Goal: Task Accomplishment & Management: Use online tool/utility

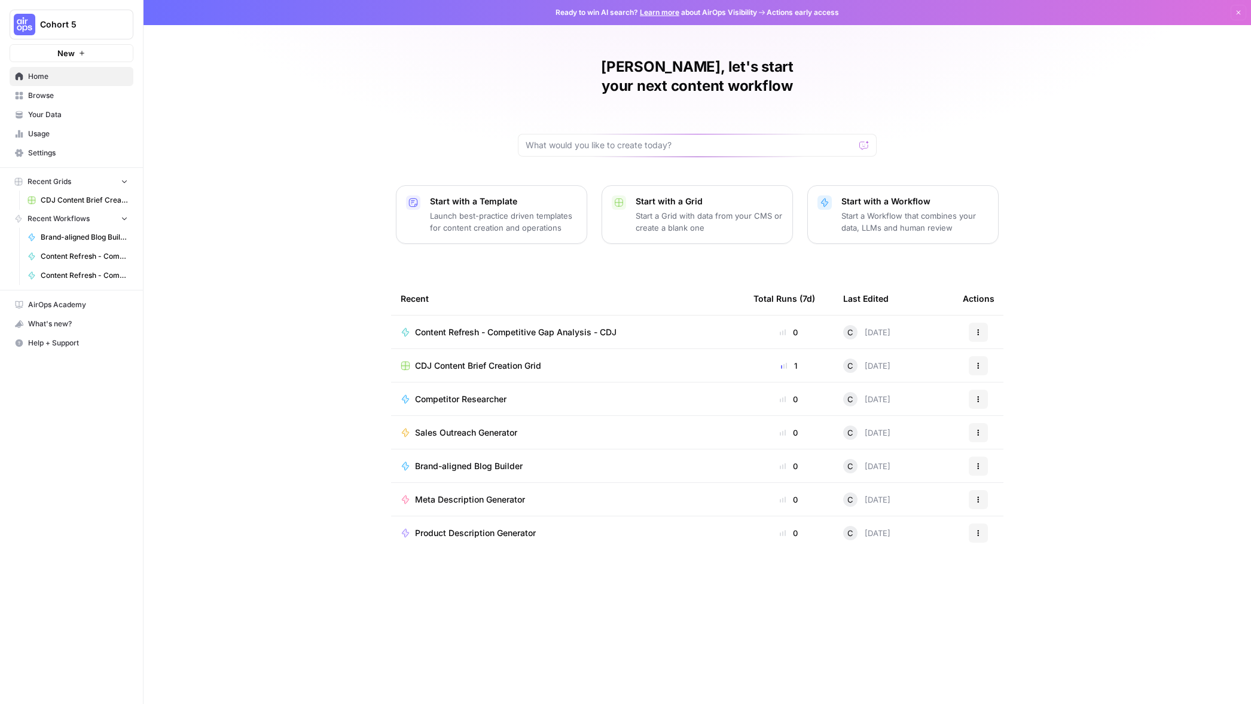
click at [60, 26] on span "Cohort 5" at bounding box center [76, 25] width 72 height 12
click at [54, 102] on div "C Chris's Workspace" at bounding box center [108, 109] width 182 height 14
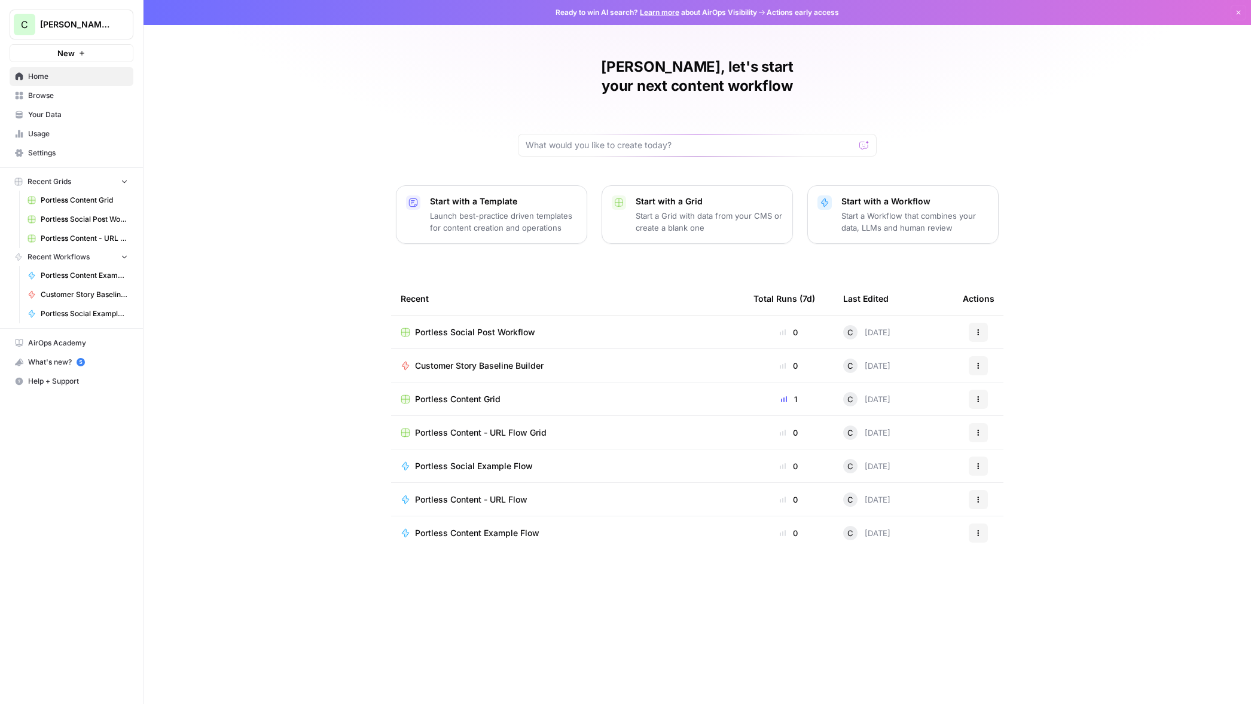
click at [57, 218] on span "Portless Social Post Workflow" at bounding box center [84, 219] width 87 height 11
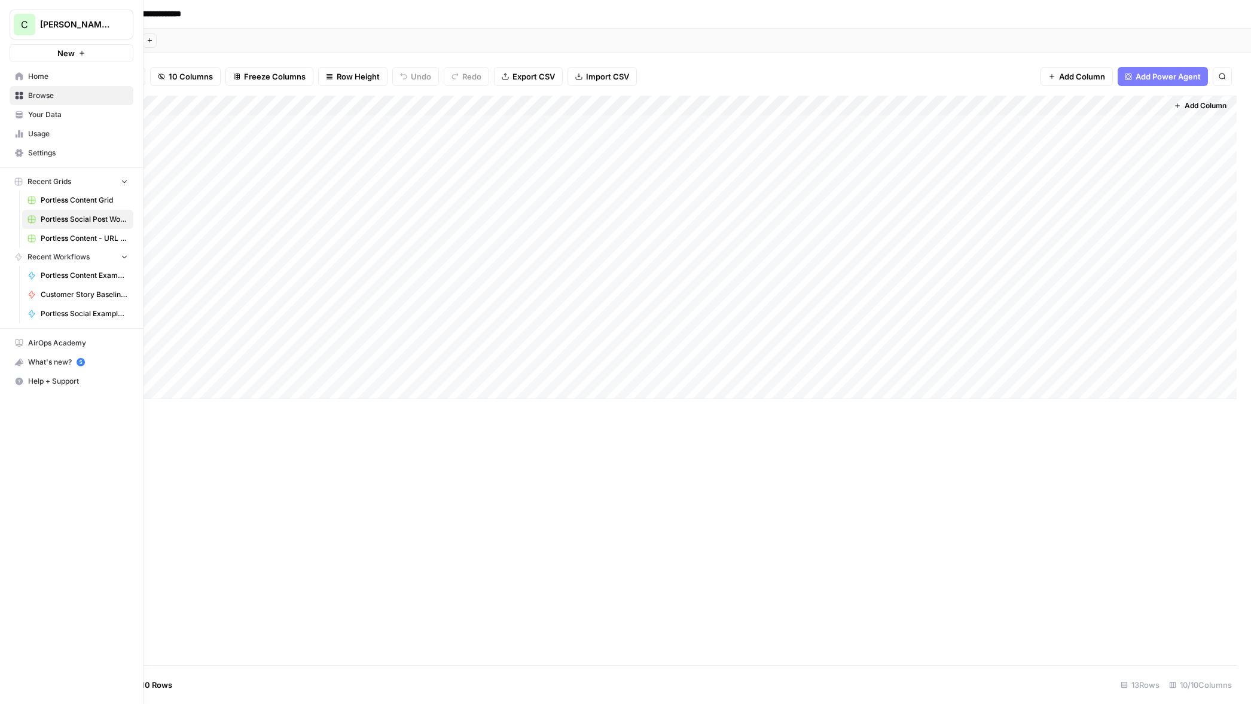
click at [48, 101] on link "Browse" at bounding box center [72, 95] width 124 height 19
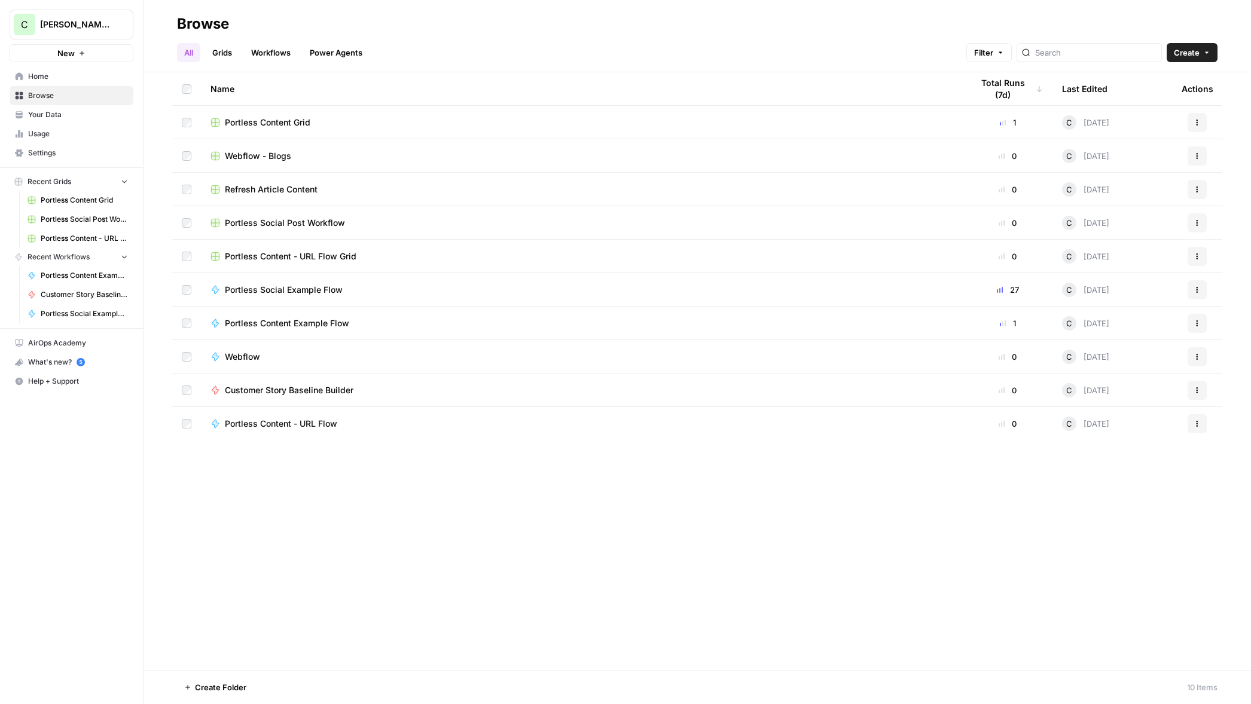
click at [311, 288] on span "Portless Social Example Flow" at bounding box center [284, 290] width 118 height 12
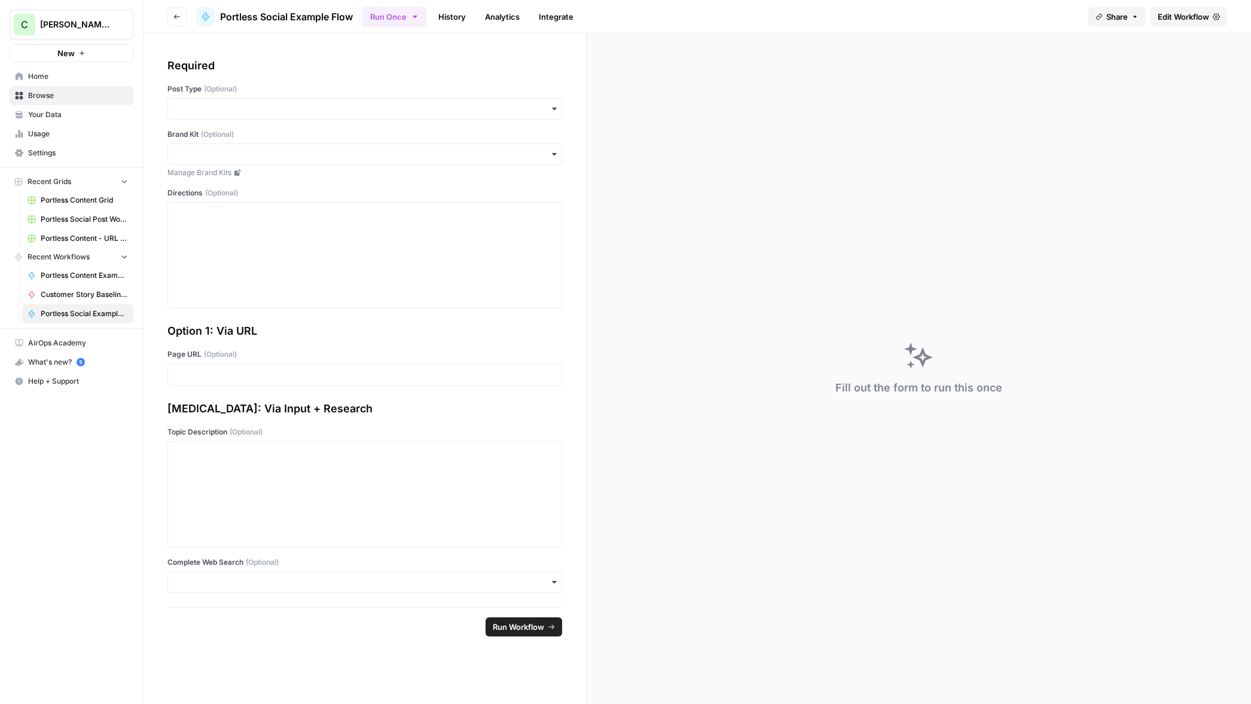
click at [1131, 19] on icon "button" at bounding box center [1134, 16] width 7 height 7
click at [1124, 74] on button "Copy" at bounding box center [1143, 75] width 39 height 12
click at [803, 265] on div "Fill out the form to run this once" at bounding box center [919, 368] width 664 height 671
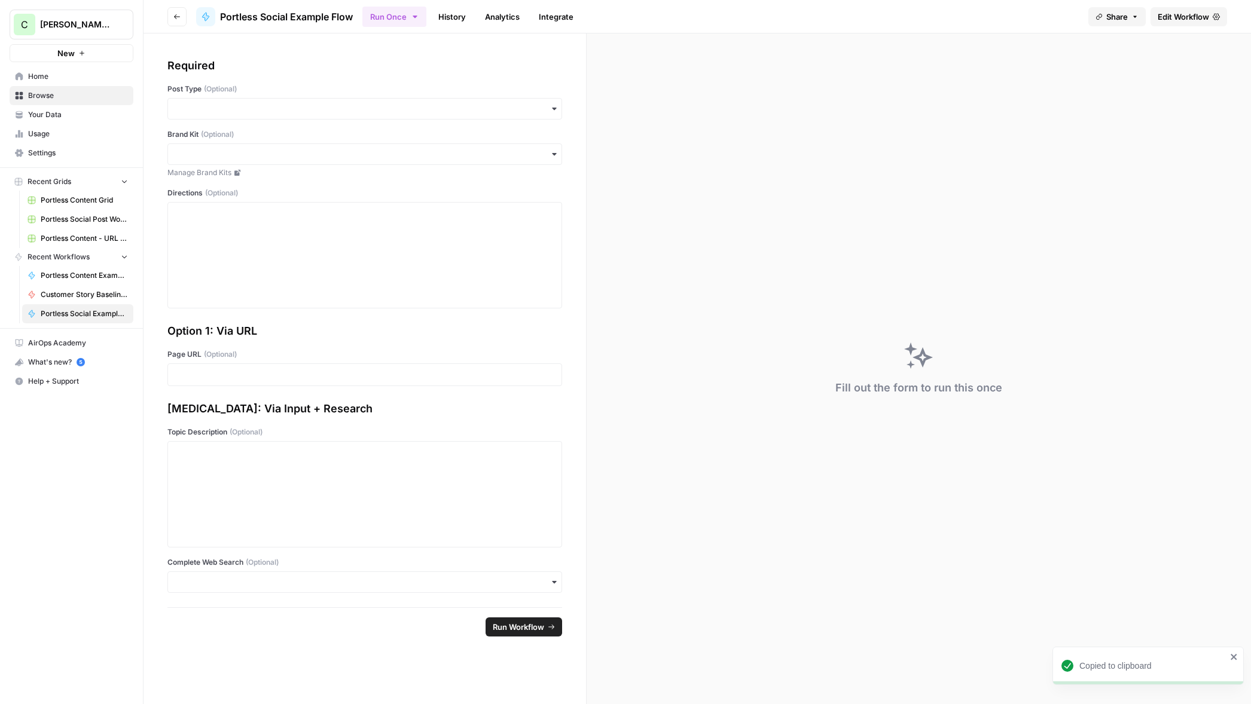
click at [982, 143] on div "Fill out the form to run this once" at bounding box center [919, 368] width 664 height 671
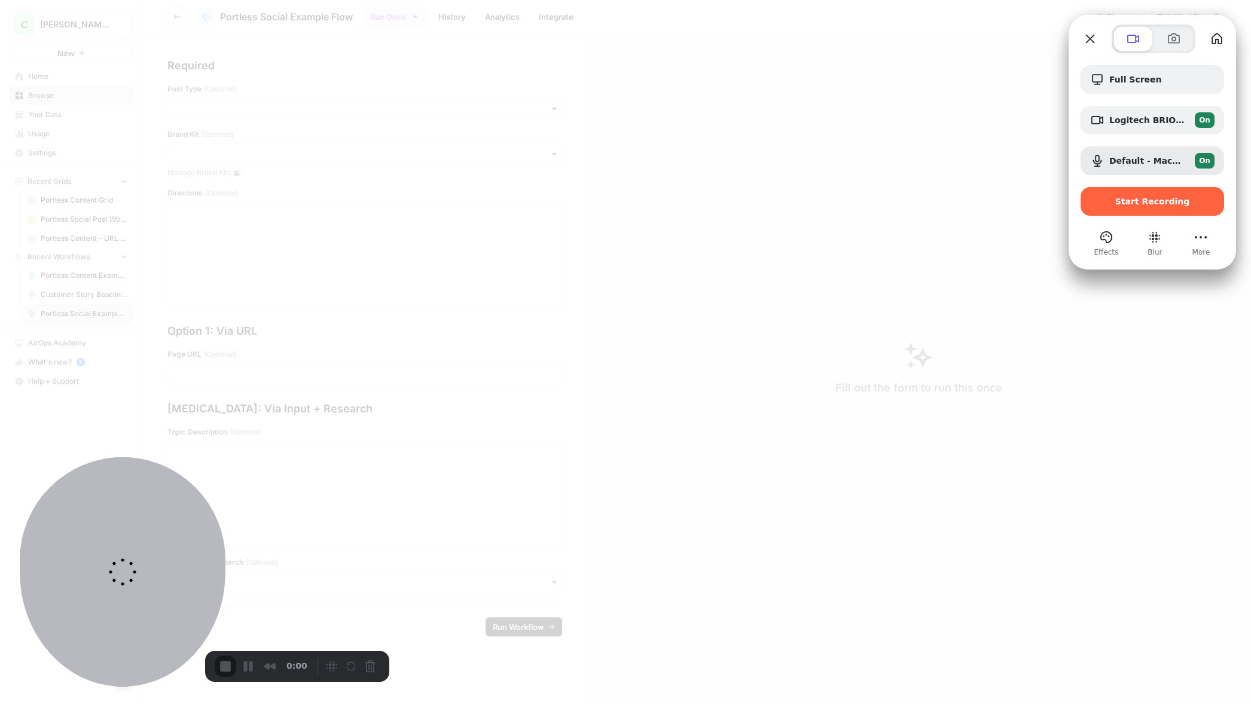
drag, startPoint x: 138, startPoint y: 518, endPoint x: 155, endPoint y: 504, distance: 22.1
click at [153, 505] on div at bounding box center [123, 572] width 206 height 230
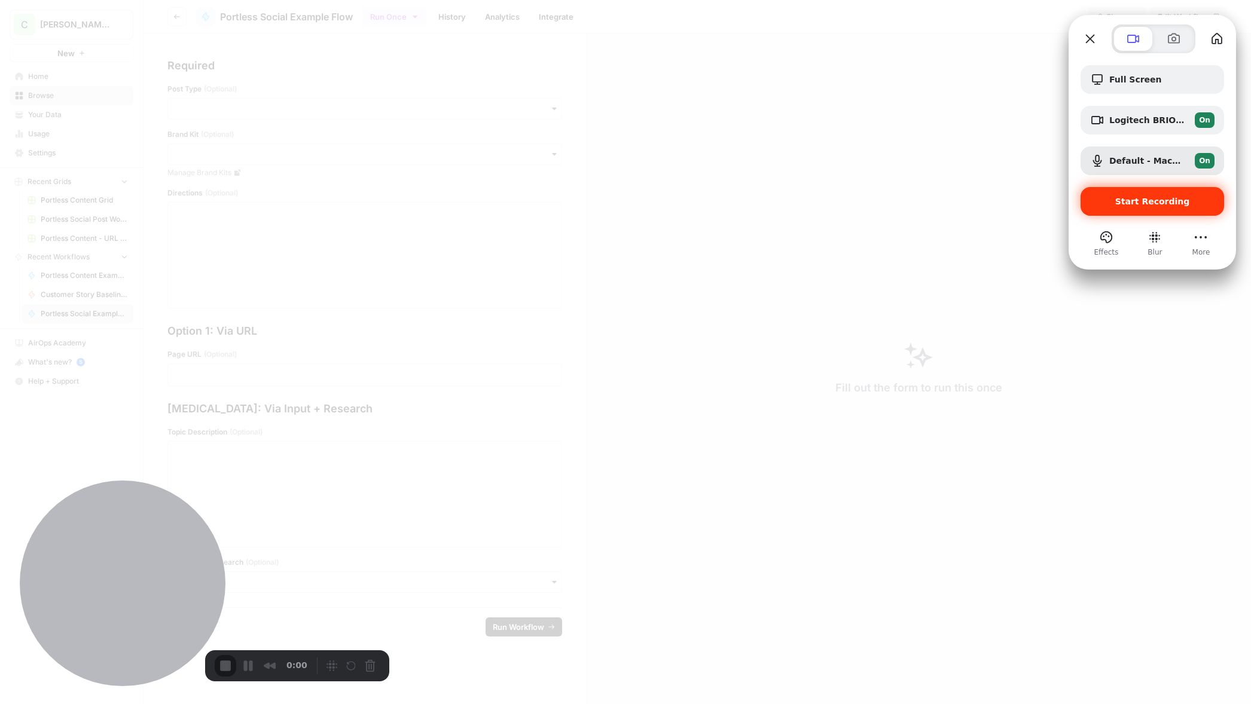
click at [1151, 198] on span "Start Recording" at bounding box center [1152, 202] width 75 height 10
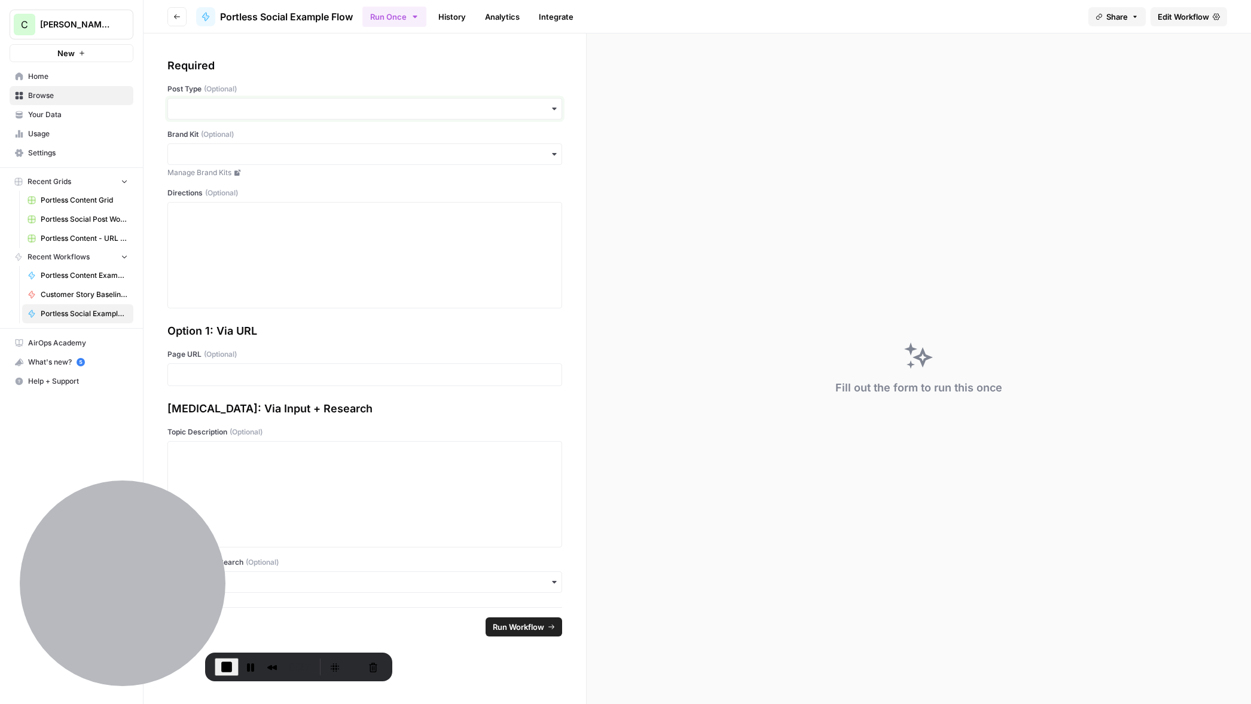
click at [312, 107] on input "Post Type (Optional)" at bounding box center [364, 109] width 379 height 12
click at [235, 142] on div "Social engagement" at bounding box center [365, 141] width 394 height 23
click at [261, 155] on input "Brand Kit (Optional)" at bounding box center [364, 154] width 379 height 12
click at [267, 127] on div "Required Post Type (Optional) Brand Kit (Optional) Manage Brand Kits Directions…" at bounding box center [364, 182] width 395 height 251
click at [254, 230] on div at bounding box center [364, 256] width 379 height 96
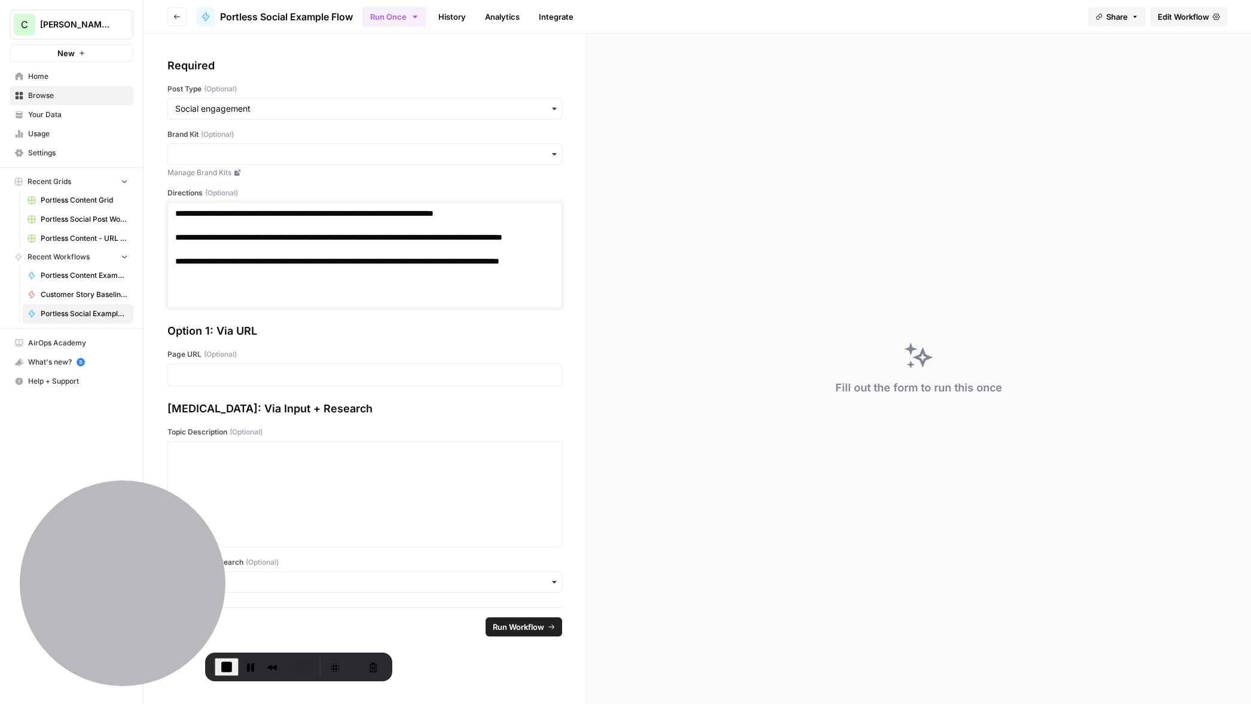
click at [249, 289] on p "**********" at bounding box center [364, 250] width 379 height 84
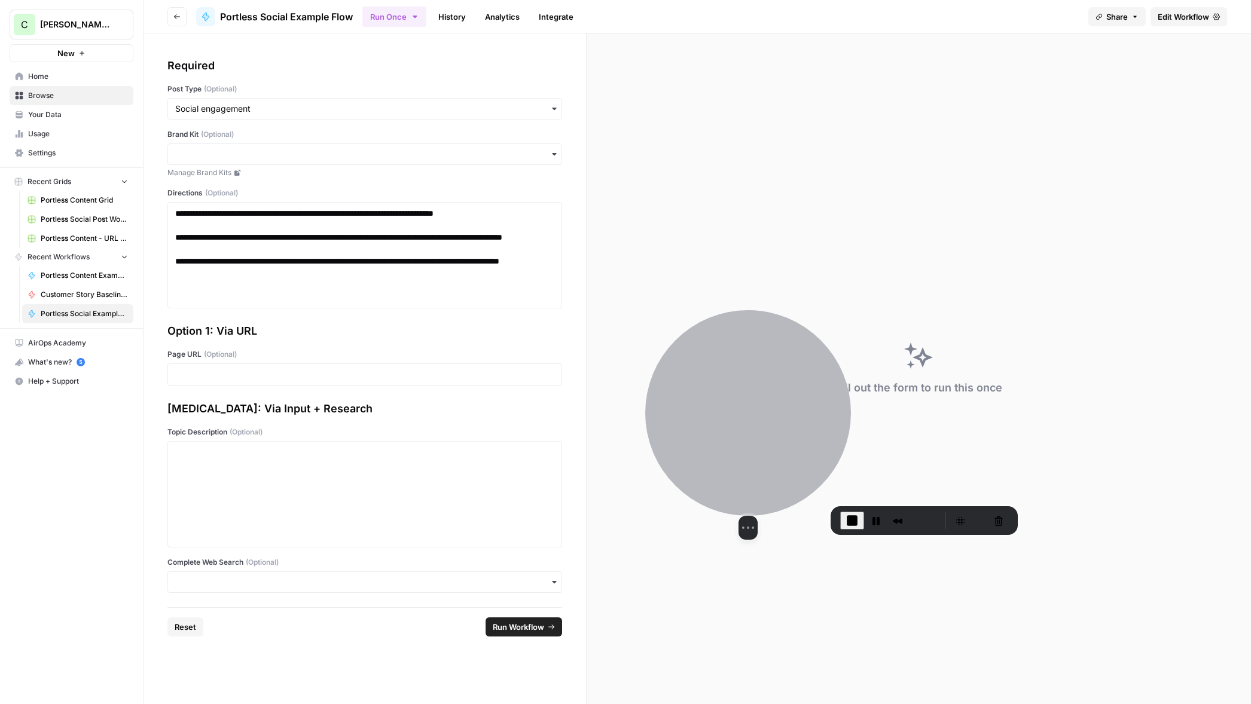
drag, startPoint x: 343, startPoint y: 507, endPoint x: 816, endPoint y: 371, distance: 492.0
click at [816, 371] on div at bounding box center [748, 413] width 206 height 206
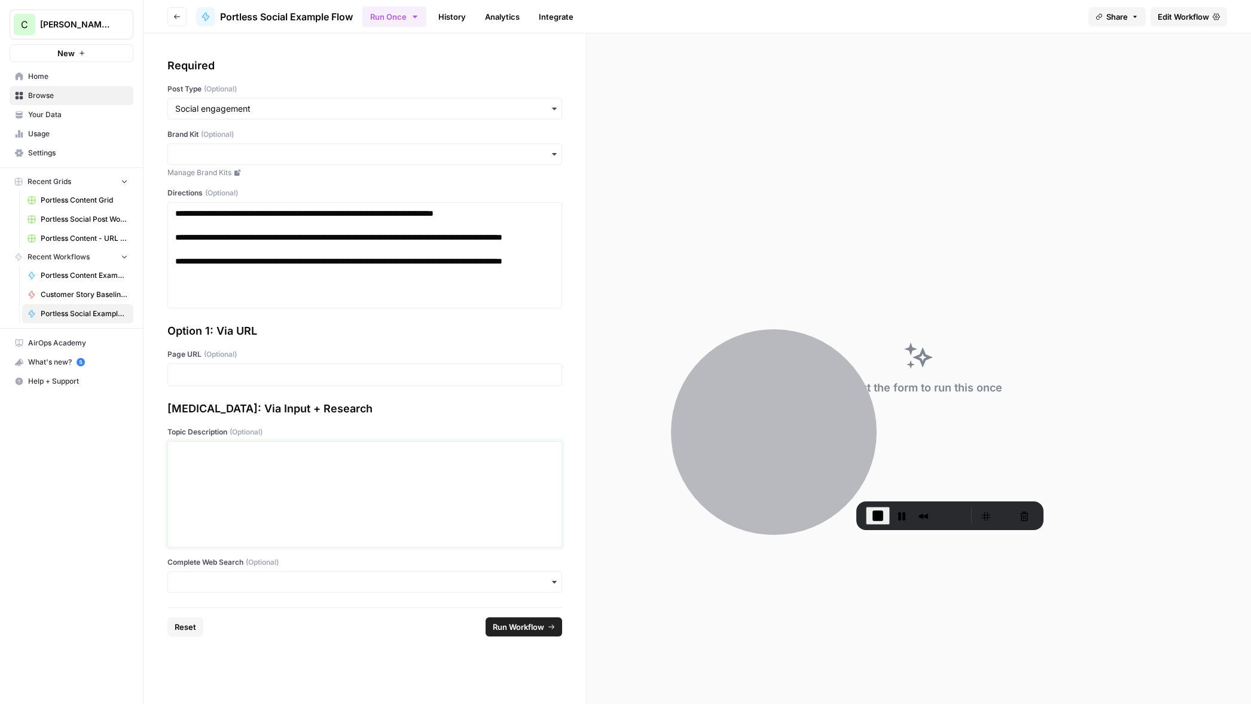
click at [195, 466] on div at bounding box center [364, 495] width 379 height 96
click at [269, 584] on input "Complete Web Search (Optional)" at bounding box center [364, 583] width 379 height 12
click at [192, 615] on div "Yes" at bounding box center [365, 614] width 394 height 23
click at [208, 578] on input "Complete Web Search (Optional)" at bounding box center [364, 583] width 379 height 12
click at [191, 639] on div "No" at bounding box center [365, 637] width 394 height 23
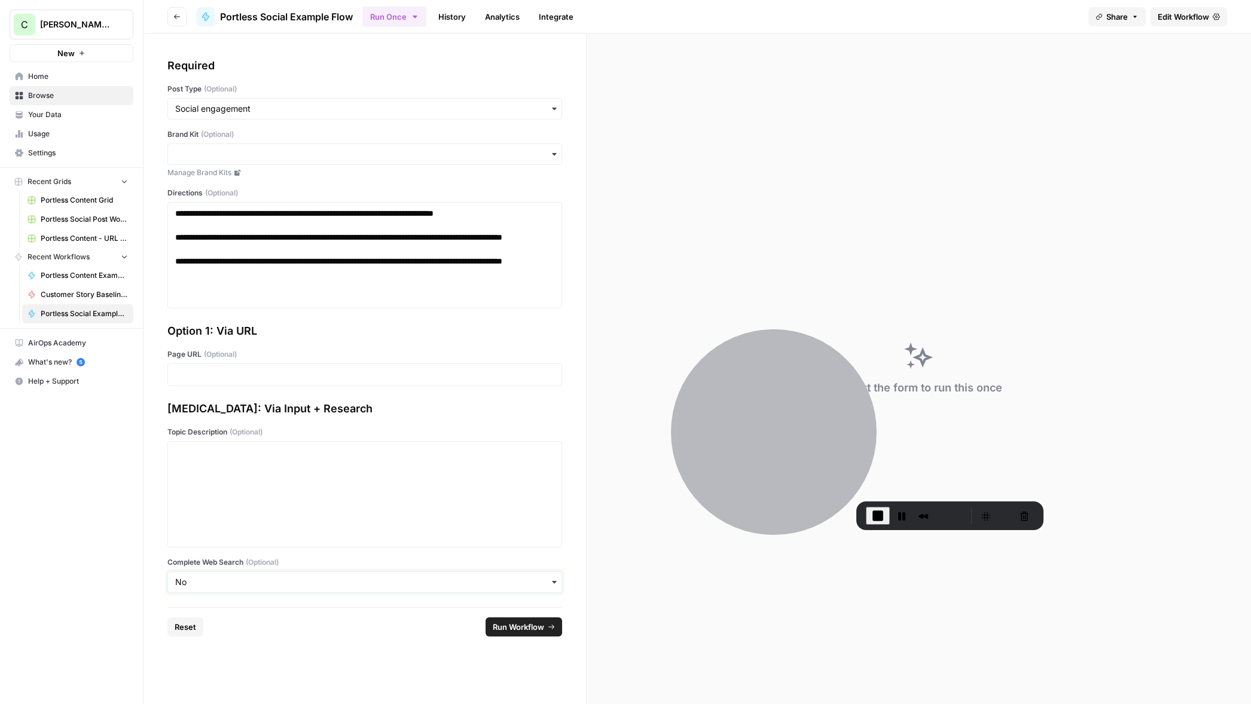
click at [215, 585] on input "Complete Web Search (Optional)" at bounding box center [364, 583] width 379 height 12
click at [197, 612] on div "Yes" at bounding box center [365, 614] width 394 height 23
click at [510, 626] on span "Run Workflow" at bounding box center [518, 627] width 51 height 12
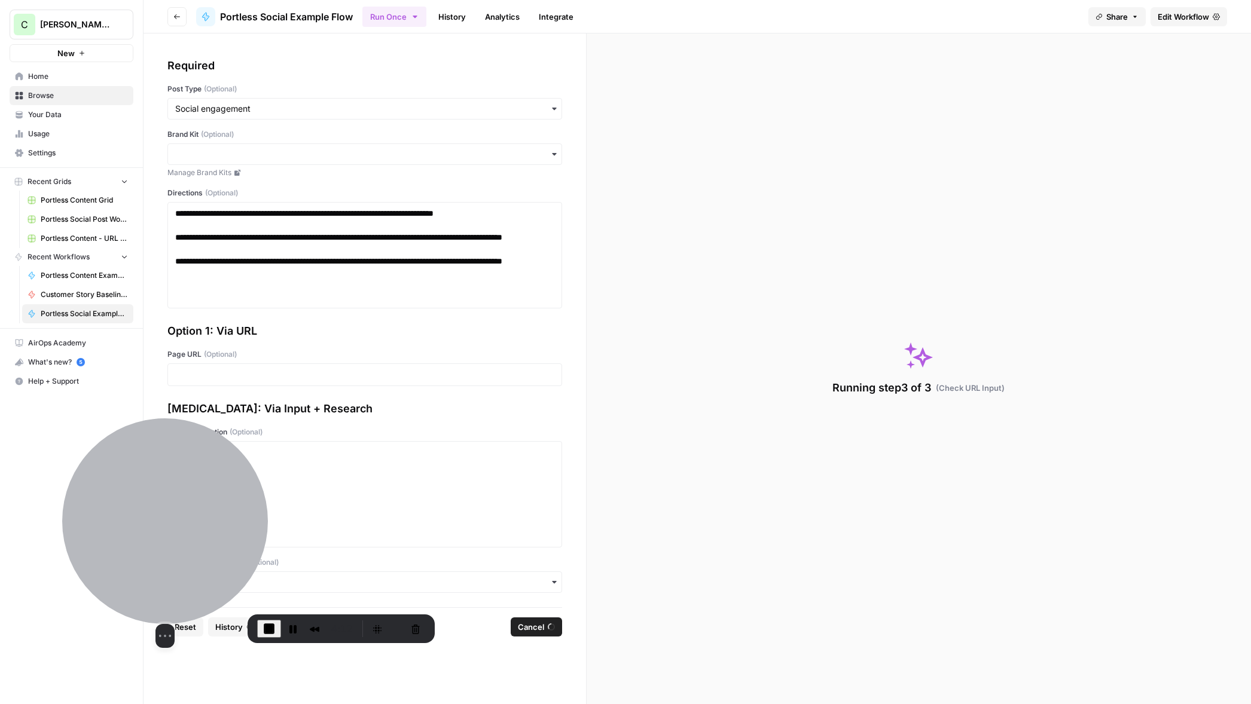
drag, startPoint x: 802, startPoint y: 419, endPoint x: 198, endPoint y: 530, distance: 614.2
click at [198, 530] on div at bounding box center [165, 522] width 206 height 206
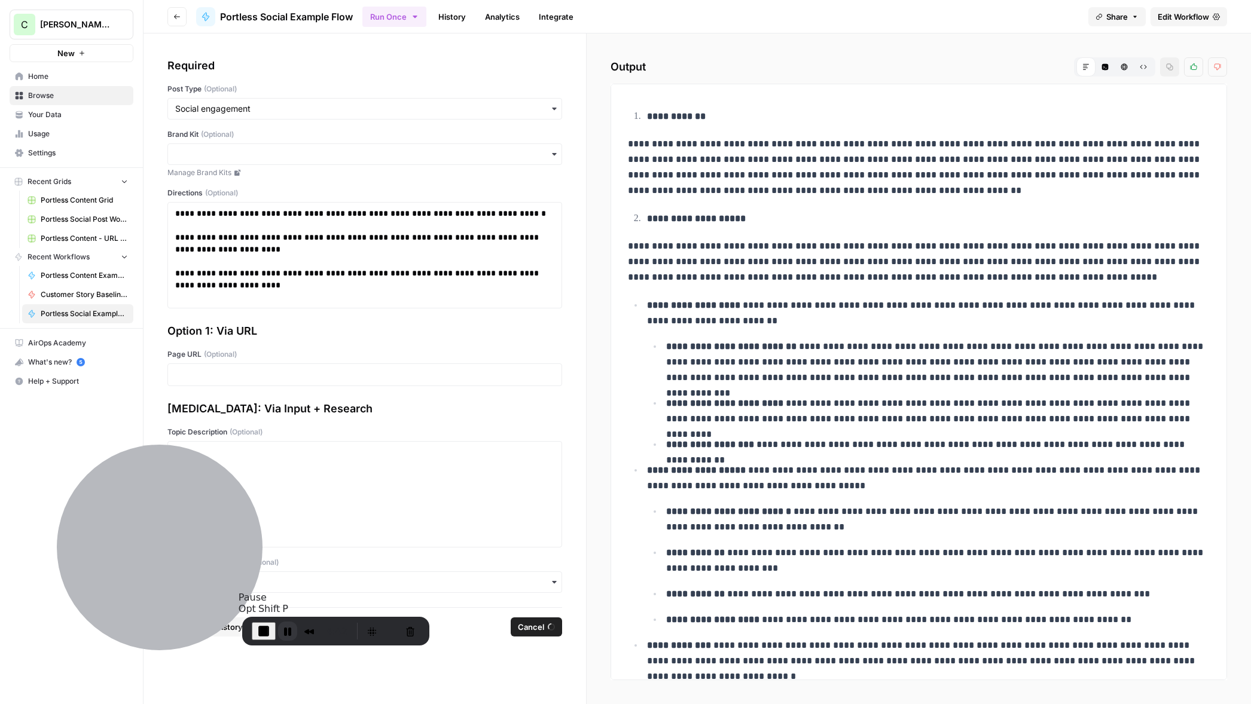
click at [283, 633] on button "Pause Recording" at bounding box center [287, 631] width 19 height 19
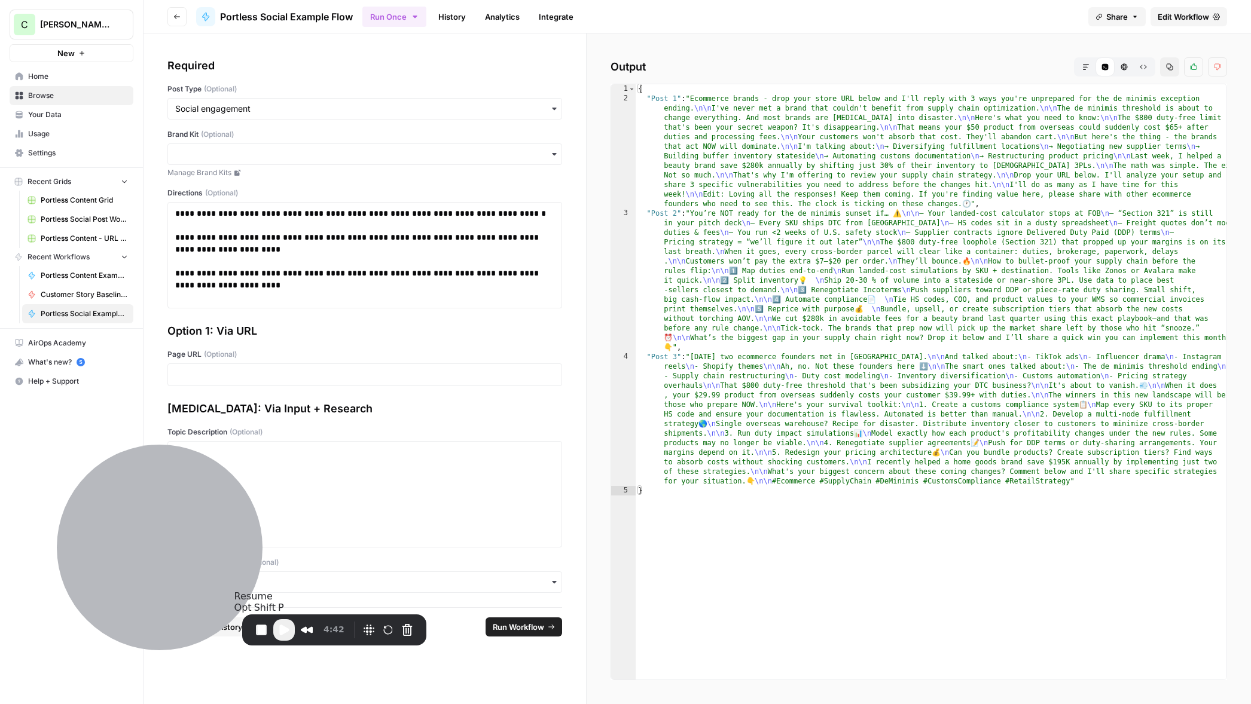
click at [280, 632] on span "Play Recording" at bounding box center [284, 630] width 14 height 14
click at [1087, 69] on icon "button" at bounding box center [1085, 66] width 7 height 7
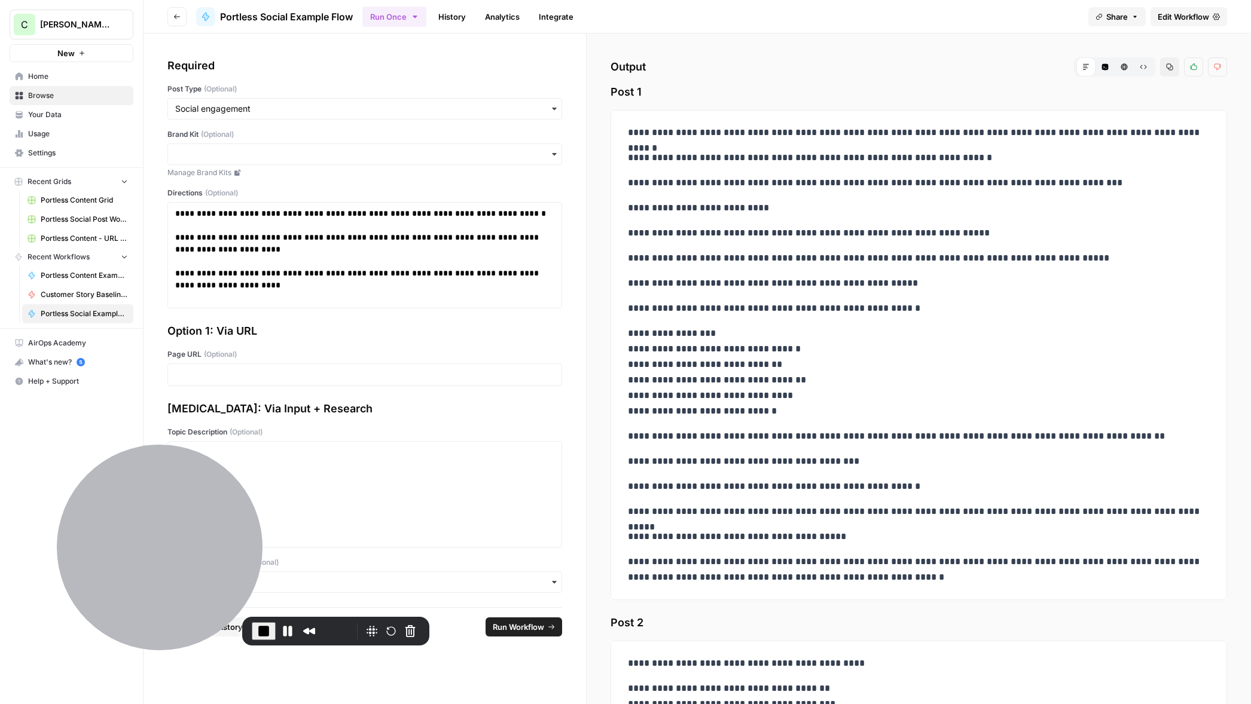
drag, startPoint x: 611, startPoint y: 92, endPoint x: 654, endPoint y: 103, distance: 44.5
click at [650, 96] on span "Post 1" at bounding box center [919, 92] width 617 height 17
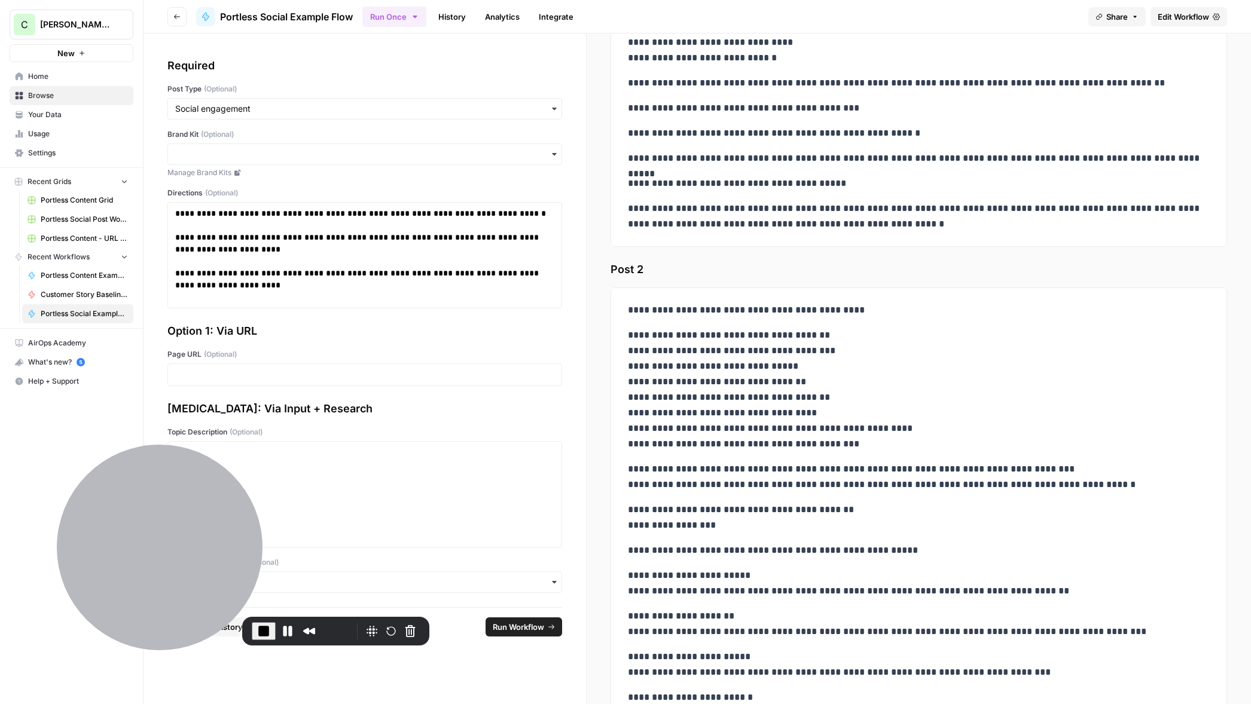
scroll to position [379, 0]
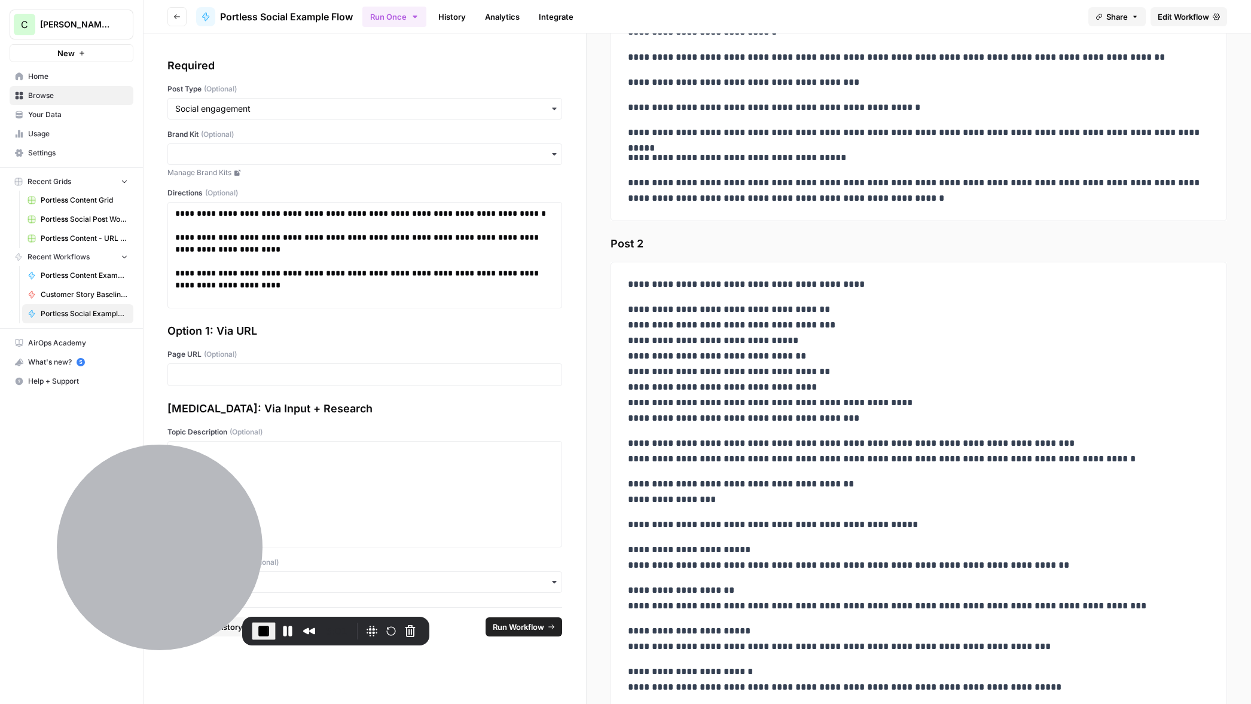
drag, startPoint x: 635, startPoint y: 243, endPoint x: 599, endPoint y: 241, distance: 35.4
click at [593, 243] on div "**********" at bounding box center [919, 368] width 664 height 671
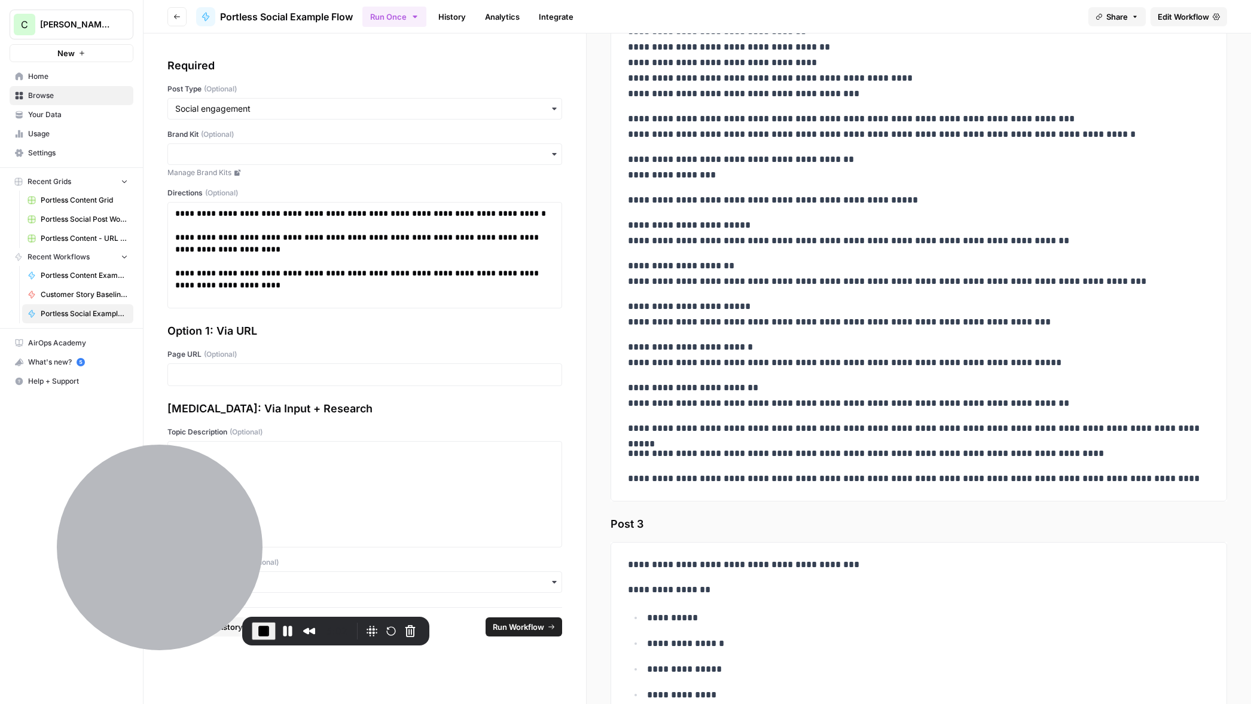
scroll to position [737, 0]
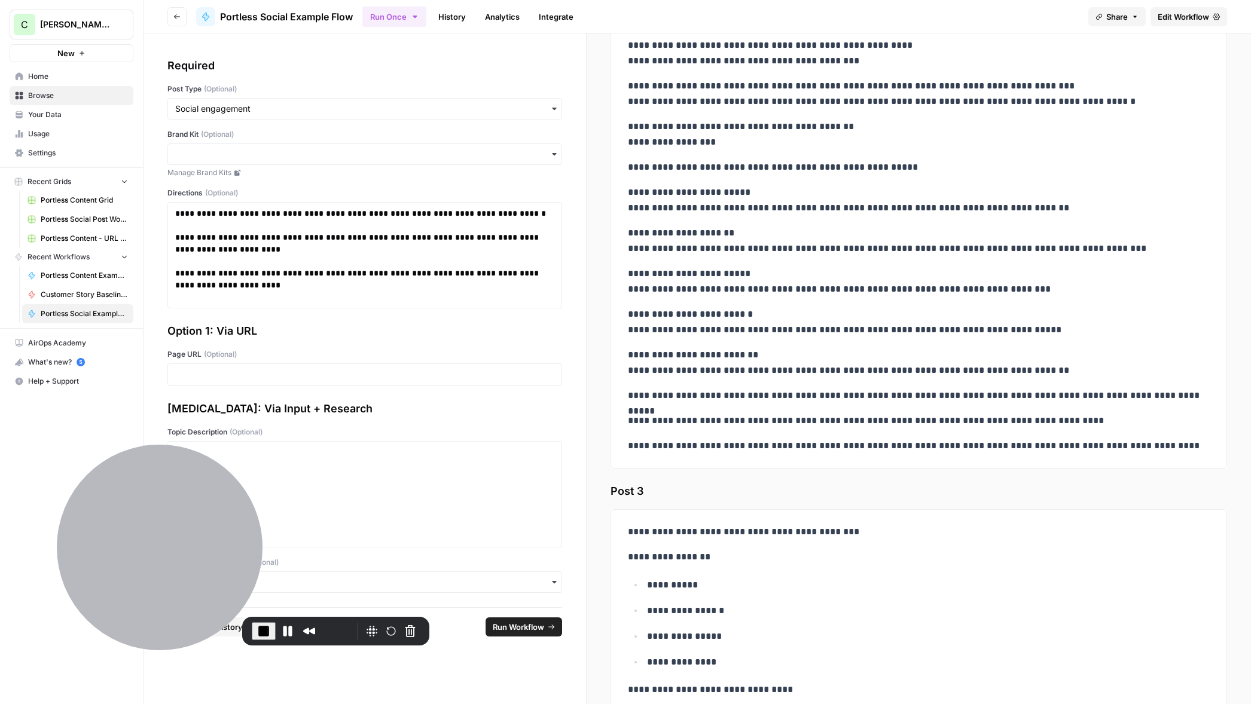
drag, startPoint x: 648, startPoint y: 498, endPoint x: 620, endPoint y: 487, distance: 30.1
click at [609, 490] on div "**********" at bounding box center [919, 368] width 664 height 671
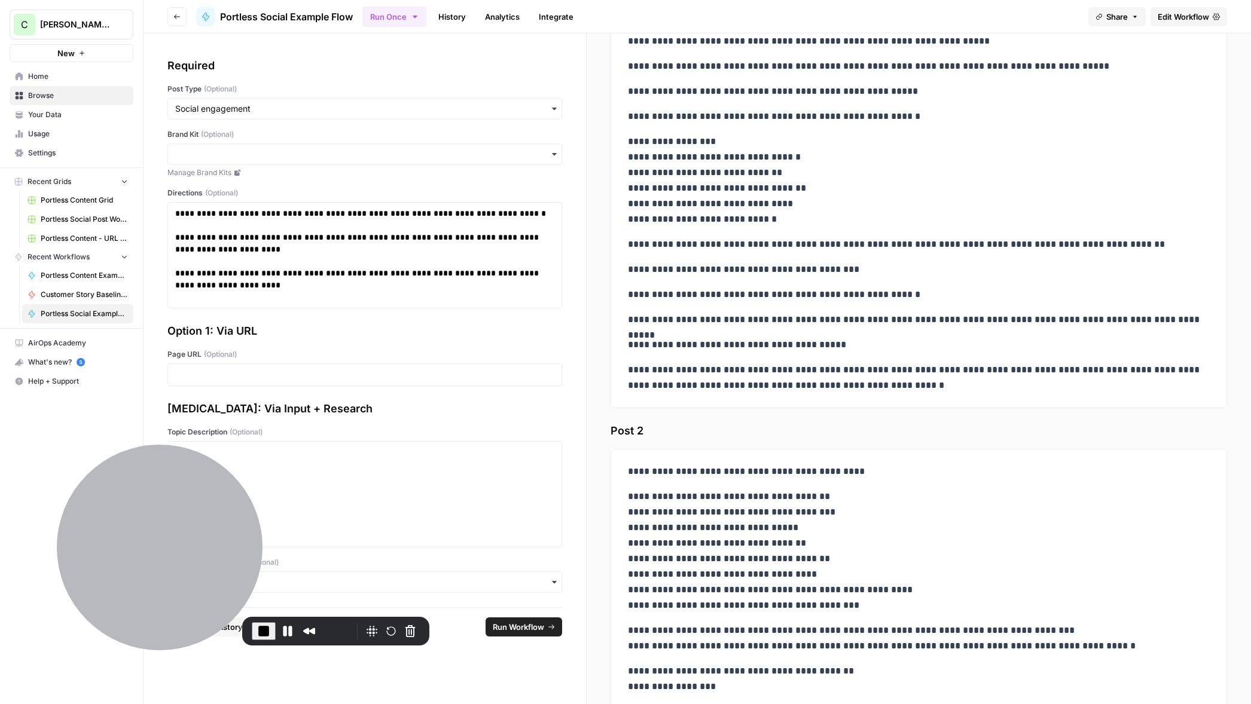
scroll to position [0, 0]
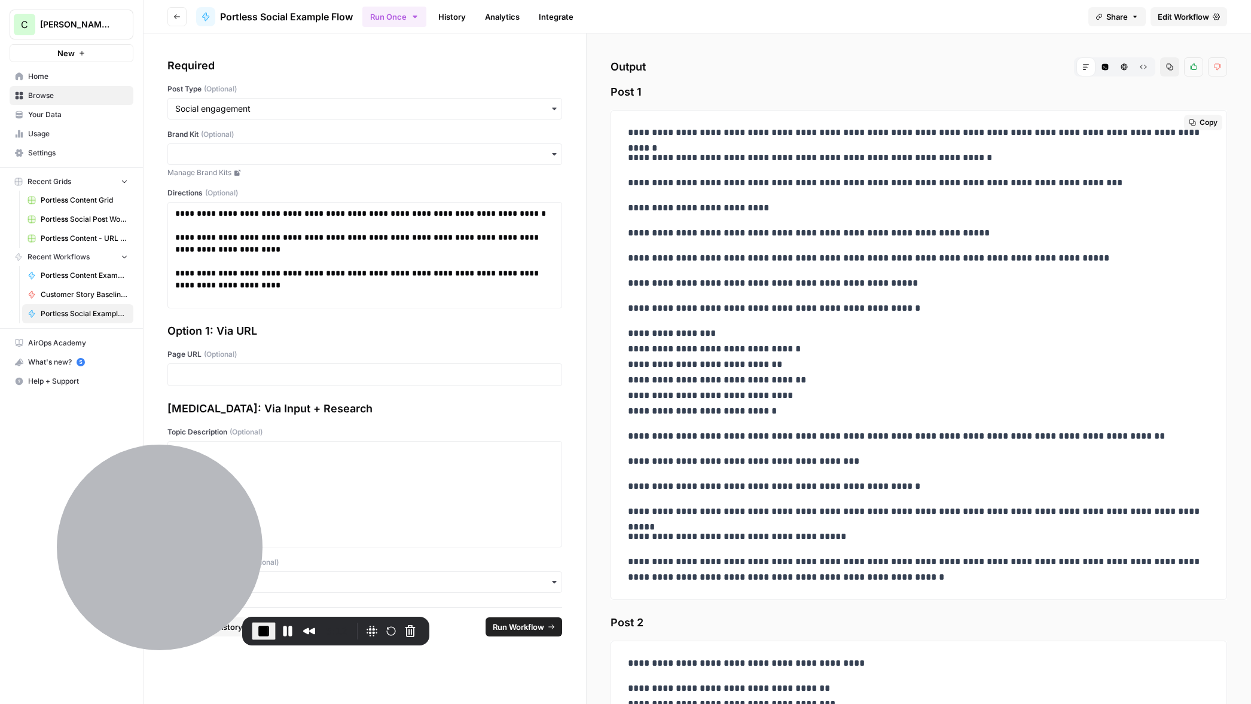
click at [697, 373] on p "**********" at bounding box center [919, 372] width 582 height 93
drag, startPoint x: 626, startPoint y: 133, endPoint x: 751, endPoint y: 361, distance: 260.2
click at [751, 361] on div "**********" at bounding box center [919, 355] width 596 height 470
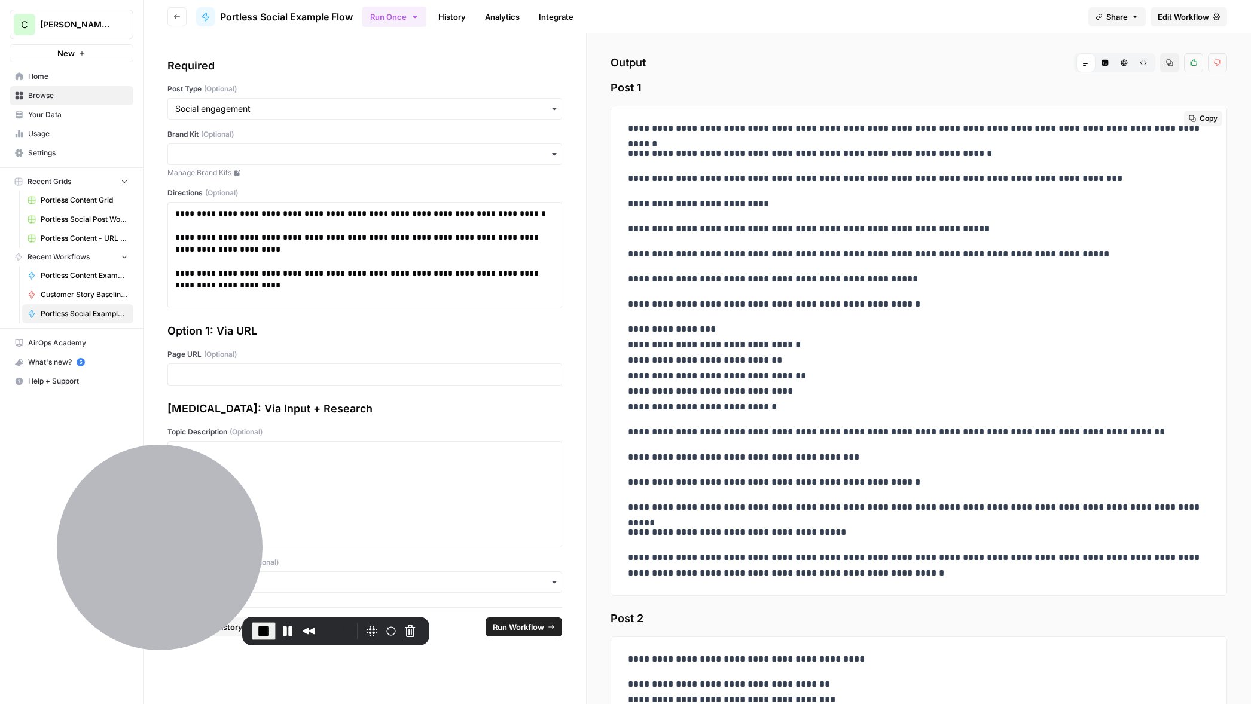
click at [731, 298] on p "**********" at bounding box center [919, 305] width 582 height 16
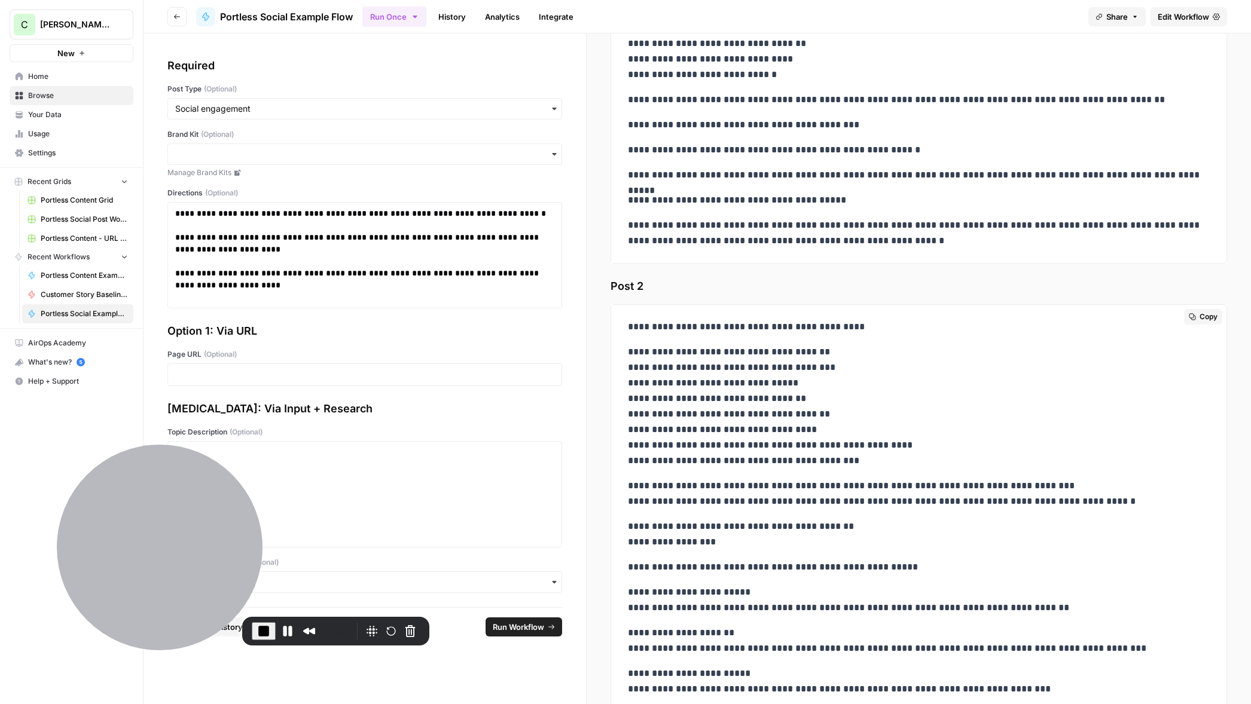
scroll to position [491, 0]
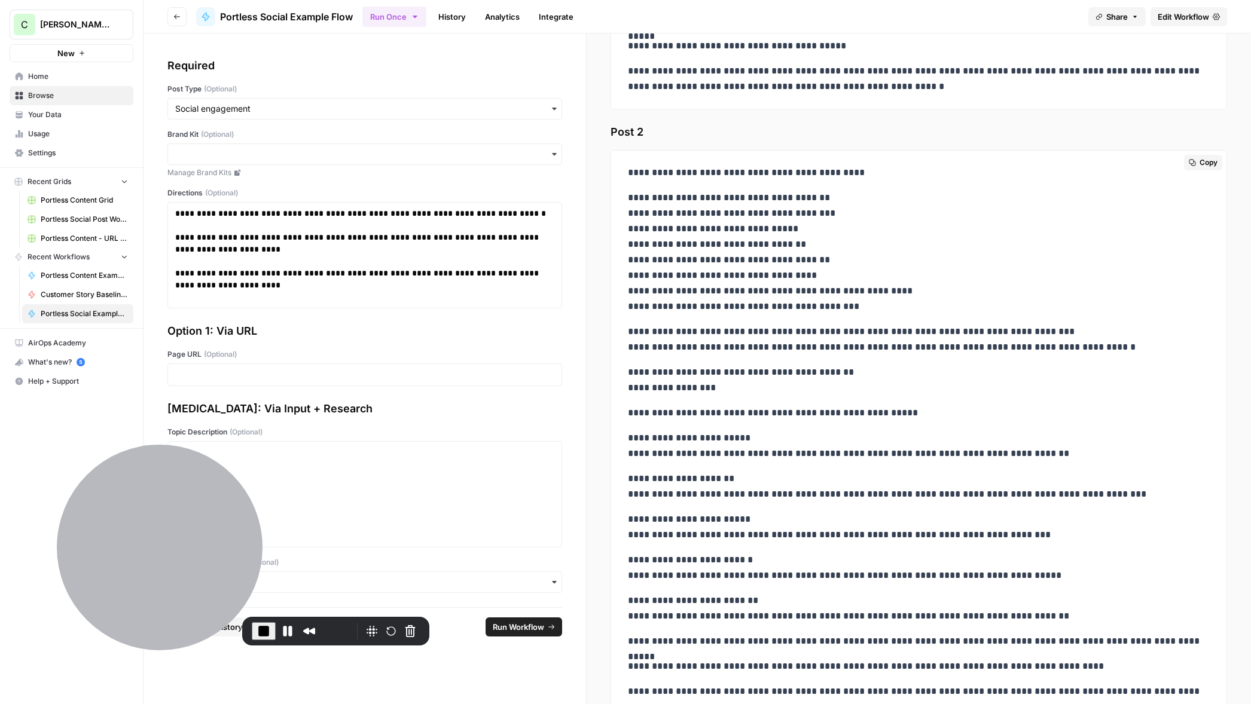
drag, startPoint x: 692, startPoint y: 231, endPoint x: 796, endPoint y: 418, distance: 214.2
click at [796, 418] on div "**********" at bounding box center [919, 432] width 596 height 544
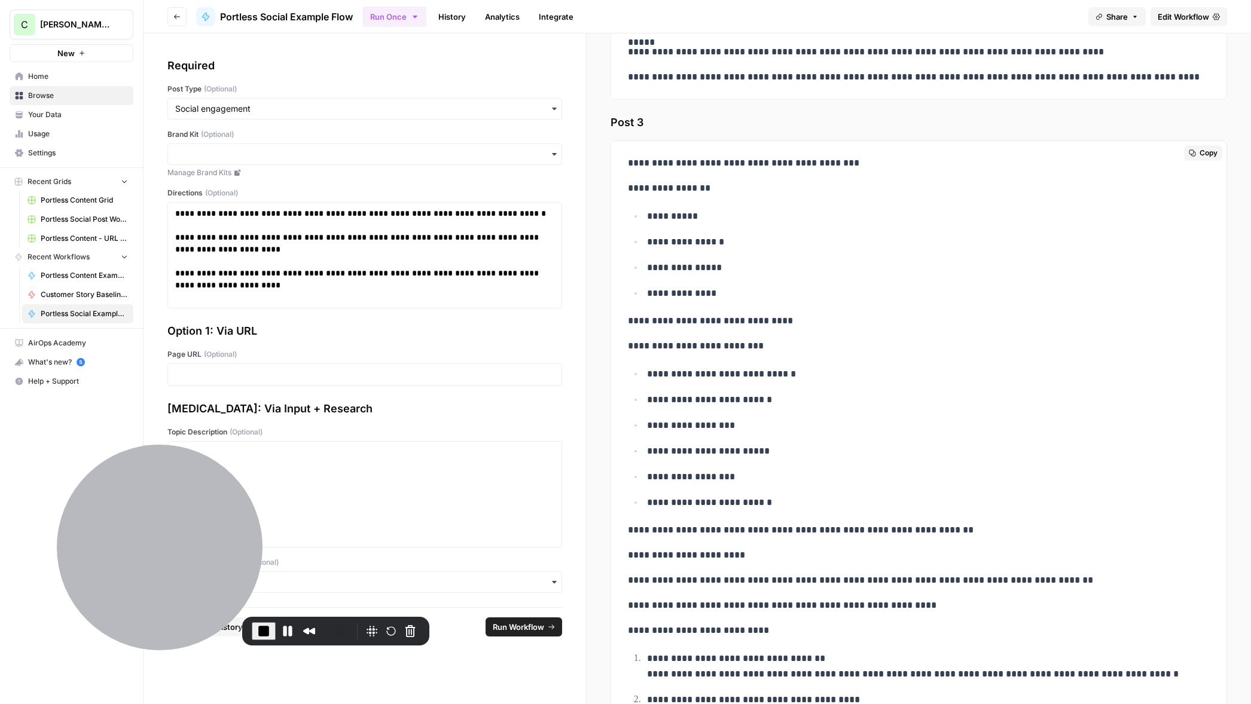
scroll to position [1111, 0]
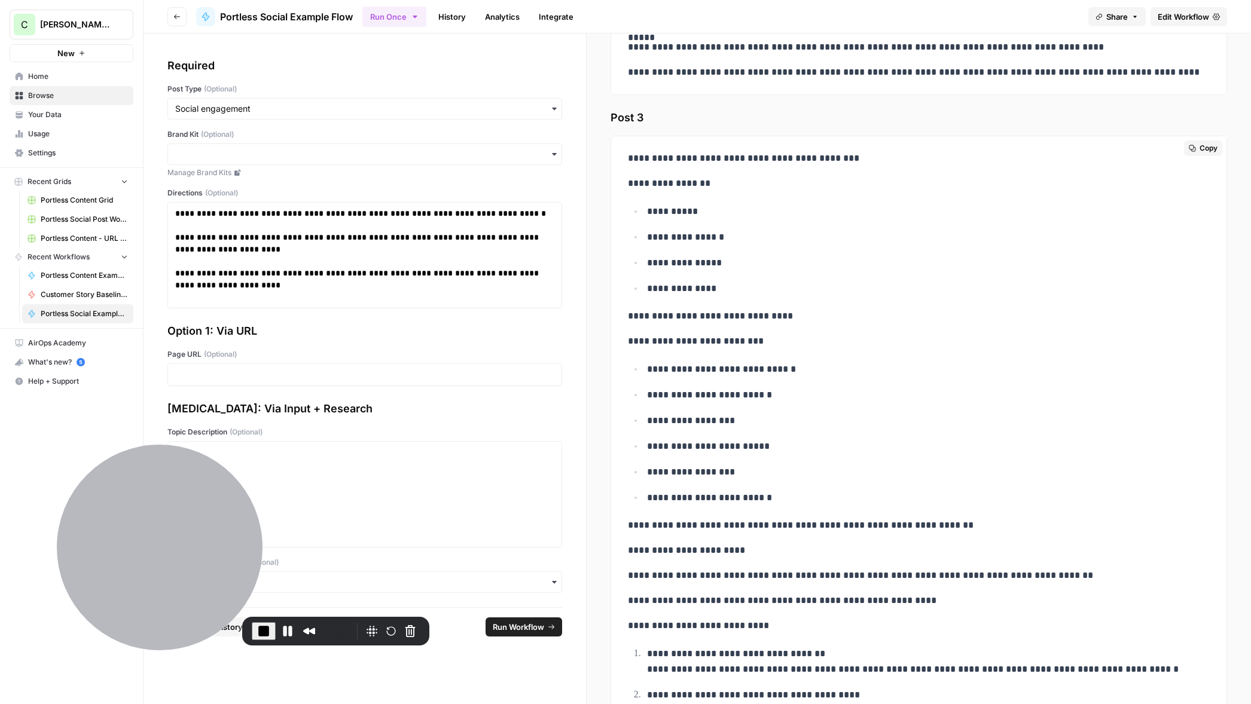
click at [650, 190] on p "**********" at bounding box center [919, 184] width 582 height 16
drag, startPoint x: 625, startPoint y: 154, endPoint x: 760, endPoint y: 394, distance: 275.0
click at [760, 394] on div "**********" at bounding box center [919, 535] width 596 height 779
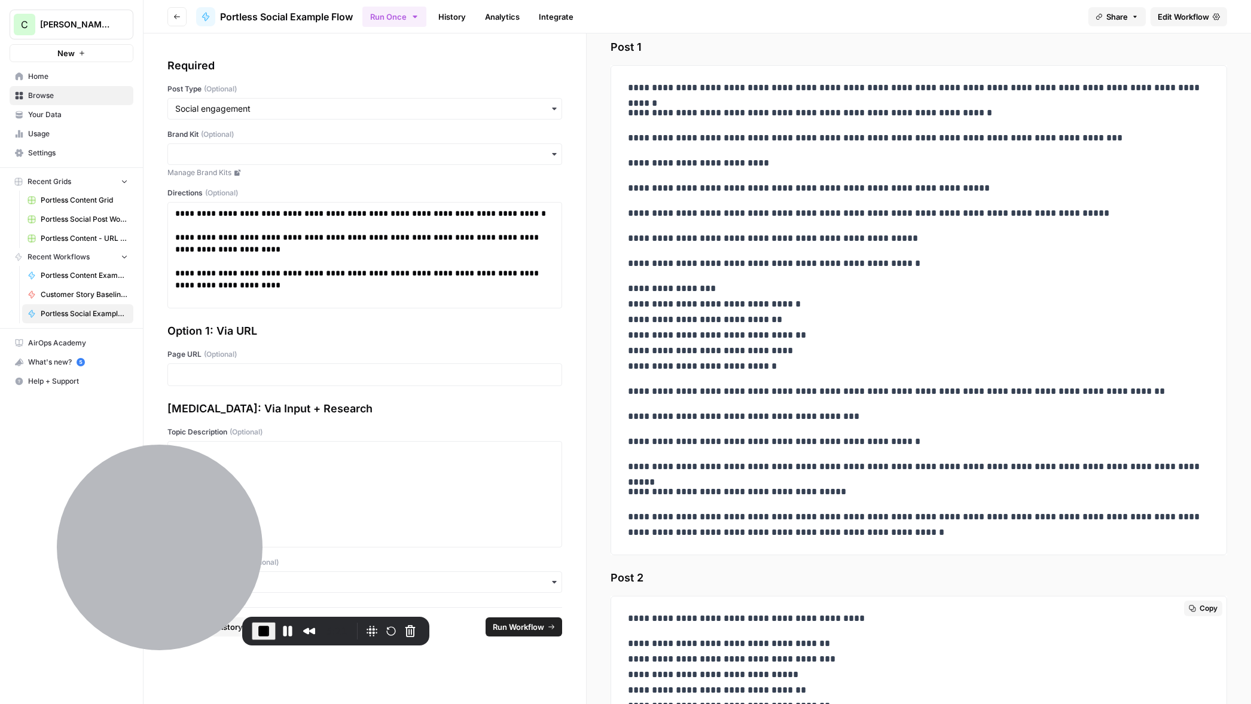
scroll to position [0, 0]
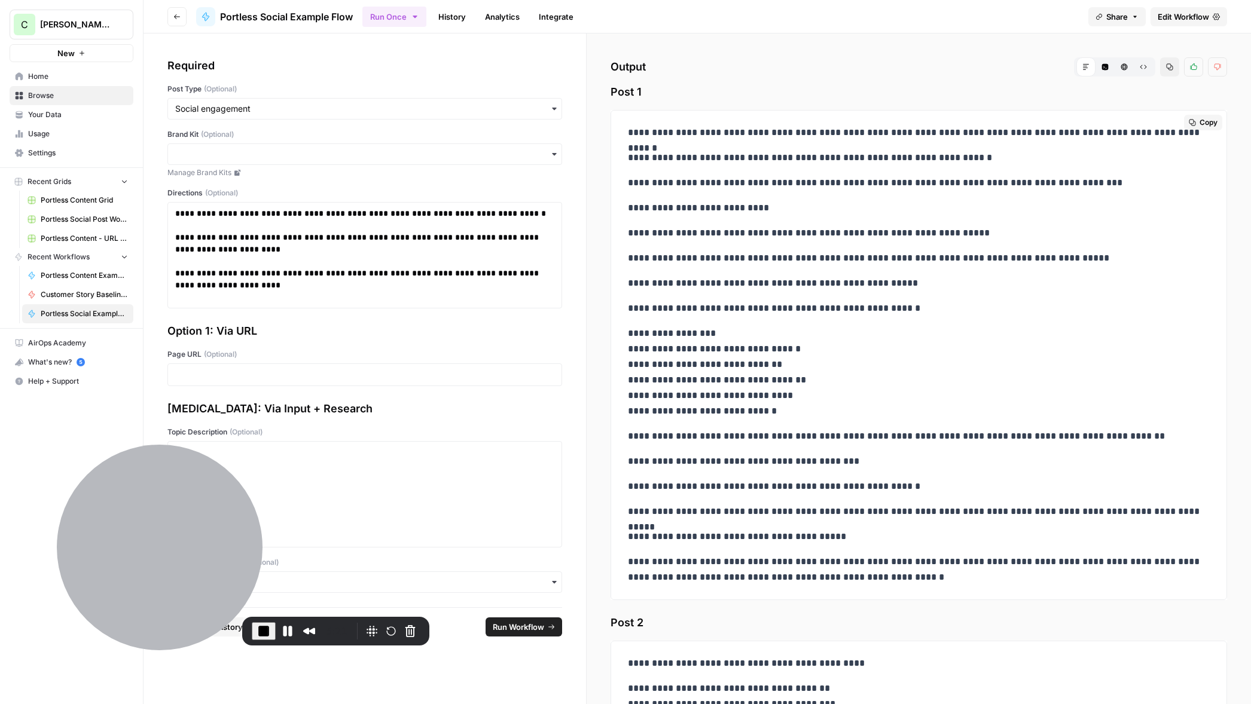
click at [713, 274] on div "**********" at bounding box center [919, 355] width 596 height 470
click at [1198, 123] on button "Copy" at bounding box center [1203, 123] width 38 height 16
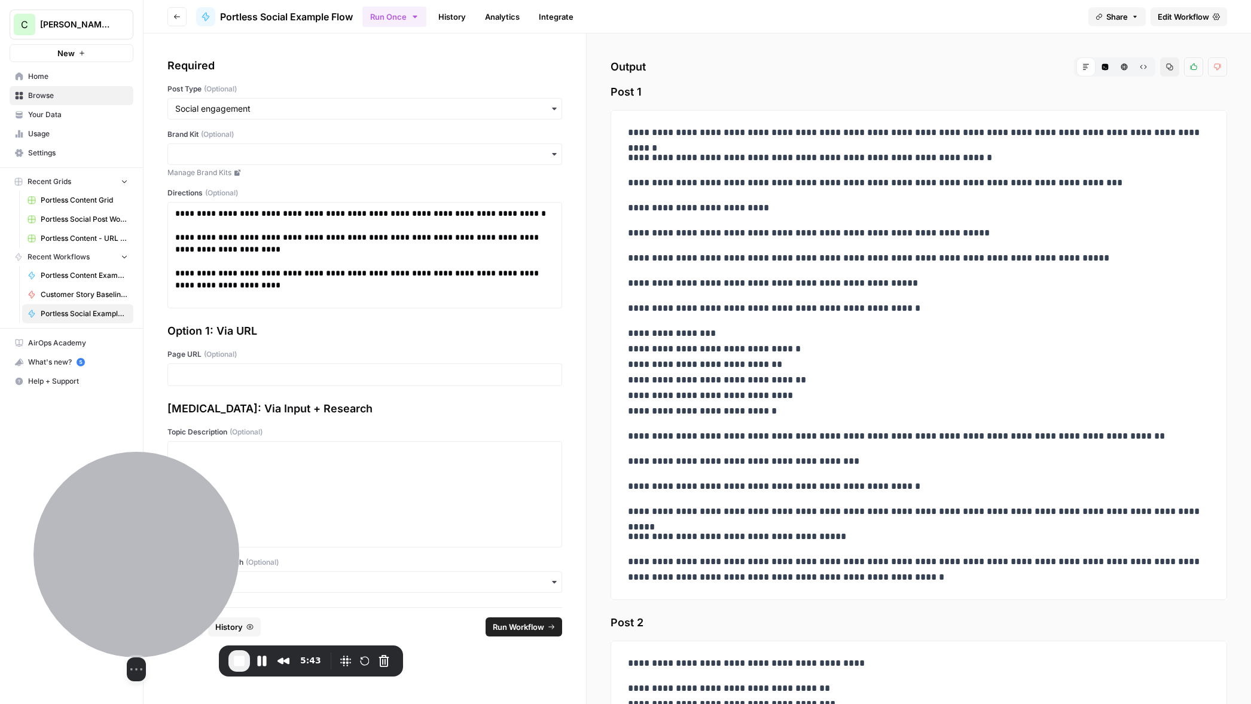
drag, startPoint x: 182, startPoint y: 509, endPoint x: 190, endPoint y: 530, distance: 22.5
click at [159, 539] on div at bounding box center [136, 555] width 206 height 206
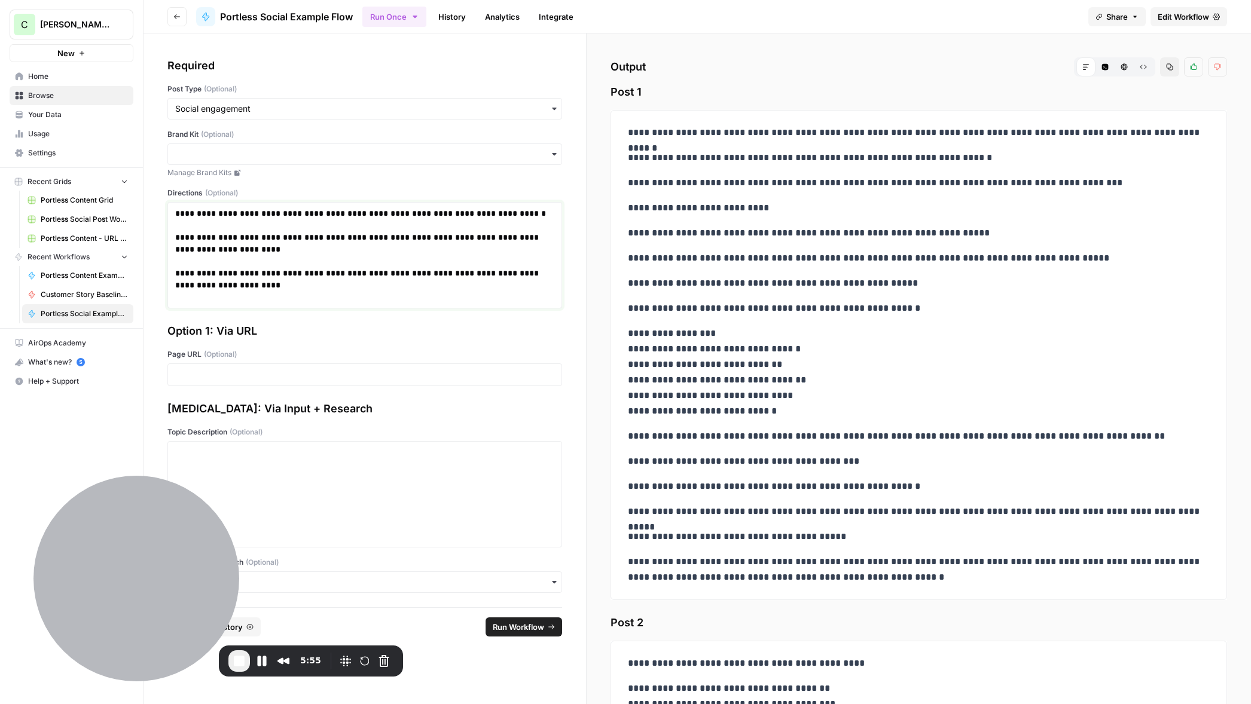
click at [286, 257] on p "**********" at bounding box center [364, 250] width 379 height 84
click at [221, 266] on p "**********" at bounding box center [364, 250] width 379 height 84
drag, startPoint x: 248, startPoint y: 286, endPoint x: 175, endPoint y: 213, distance: 103.6
click at [175, 213] on p "**********" at bounding box center [364, 250] width 379 height 84
click at [301, 261] on p "**********" at bounding box center [364, 250] width 379 height 84
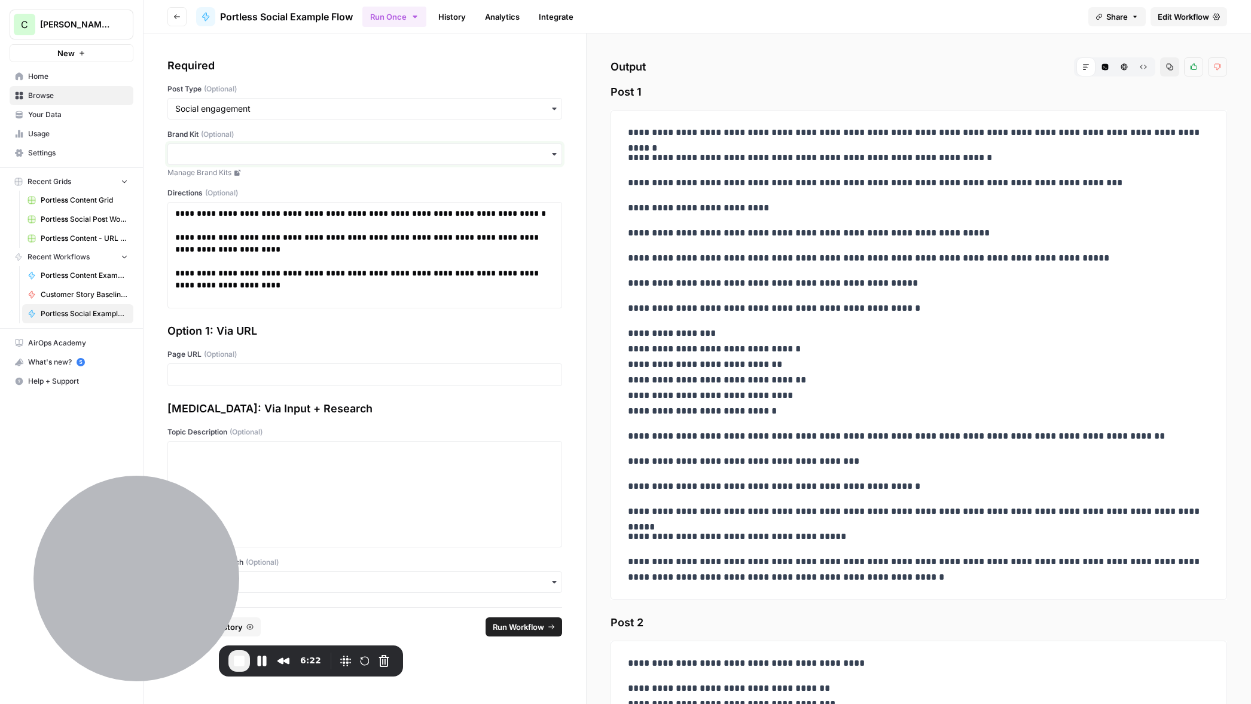
click at [270, 157] on input "Brand Kit (Optional)" at bounding box center [364, 154] width 379 height 12
click at [341, 129] on label "Brand Kit (Optional)" at bounding box center [364, 134] width 395 height 11
click at [341, 148] on input "Brand Kit (Optional)" at bounding box center [364, 154] width 379 height 12
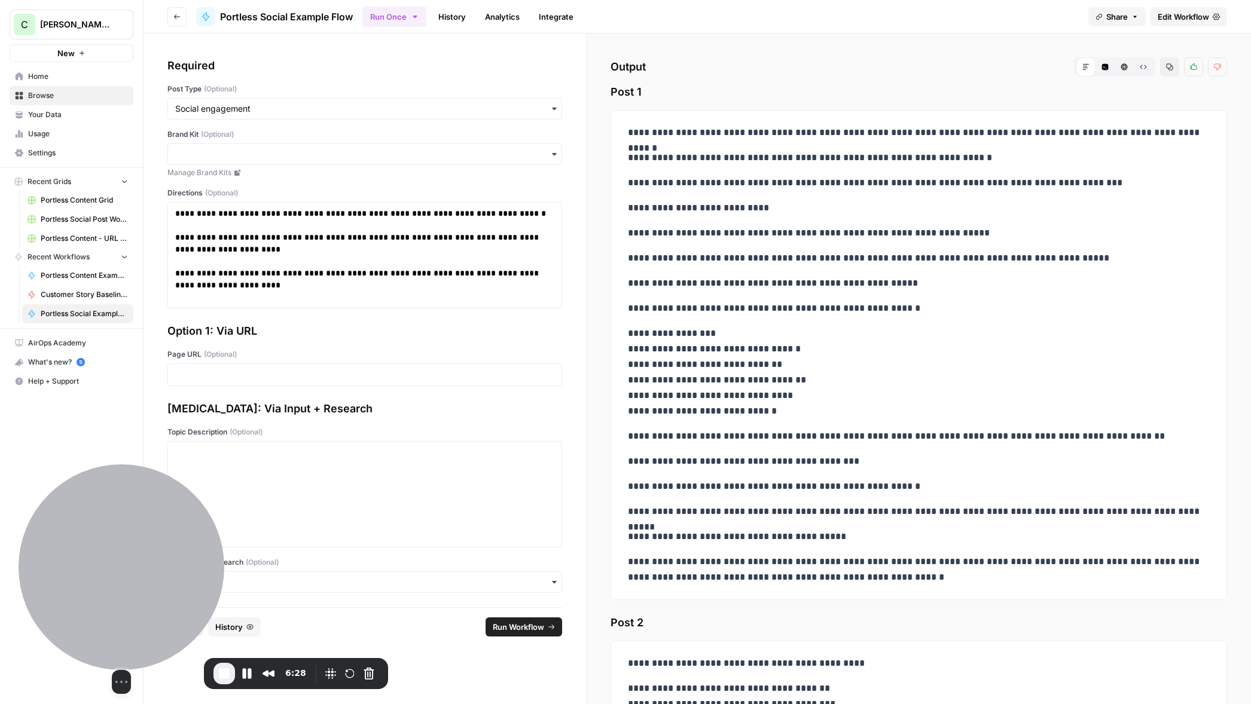
drag, startPoint x: 125, startPoint y: 542, endPoint x: 151, endPoint y: 518, distance: 35.2
click at [116, 547] on div at bounding box center [122, 568] width 206 height 206
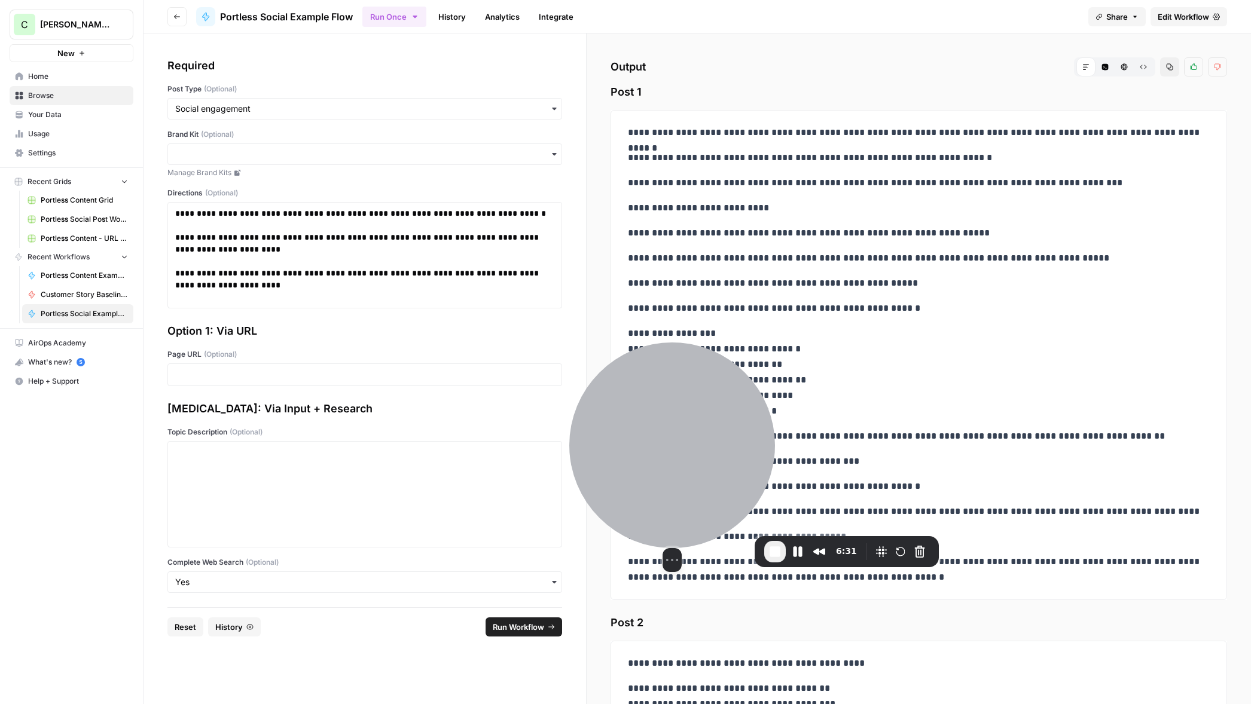
drag, startPoint x: 166, startPoint y: 545, endPoint x: 739, endPoint y: 416, distance: 587.2
click at [739, 416] on div at bounding box center [672, 446] width 206 height 206
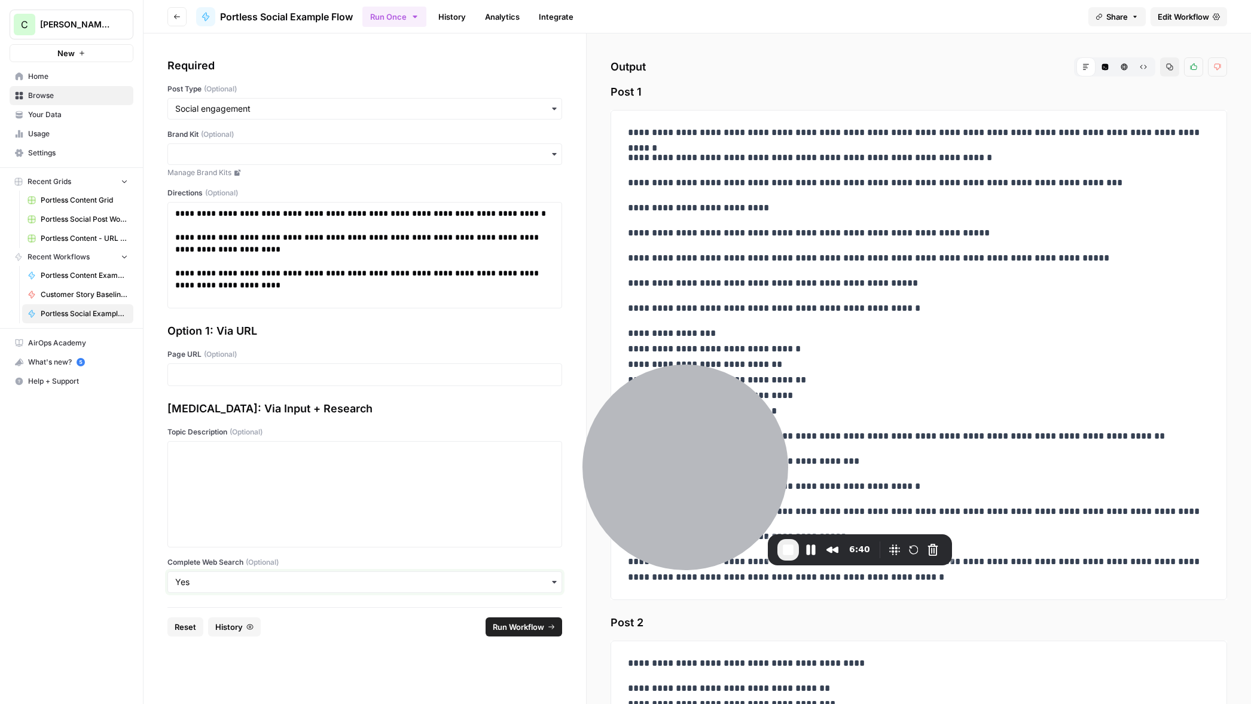
click at [221, 581] on input "Complete Web Search (Optional)" at bounding box center [364, 583] width 379 height 12
click at [208, 629] on div "No" at bounding box center [365, 637] width 394 height 23
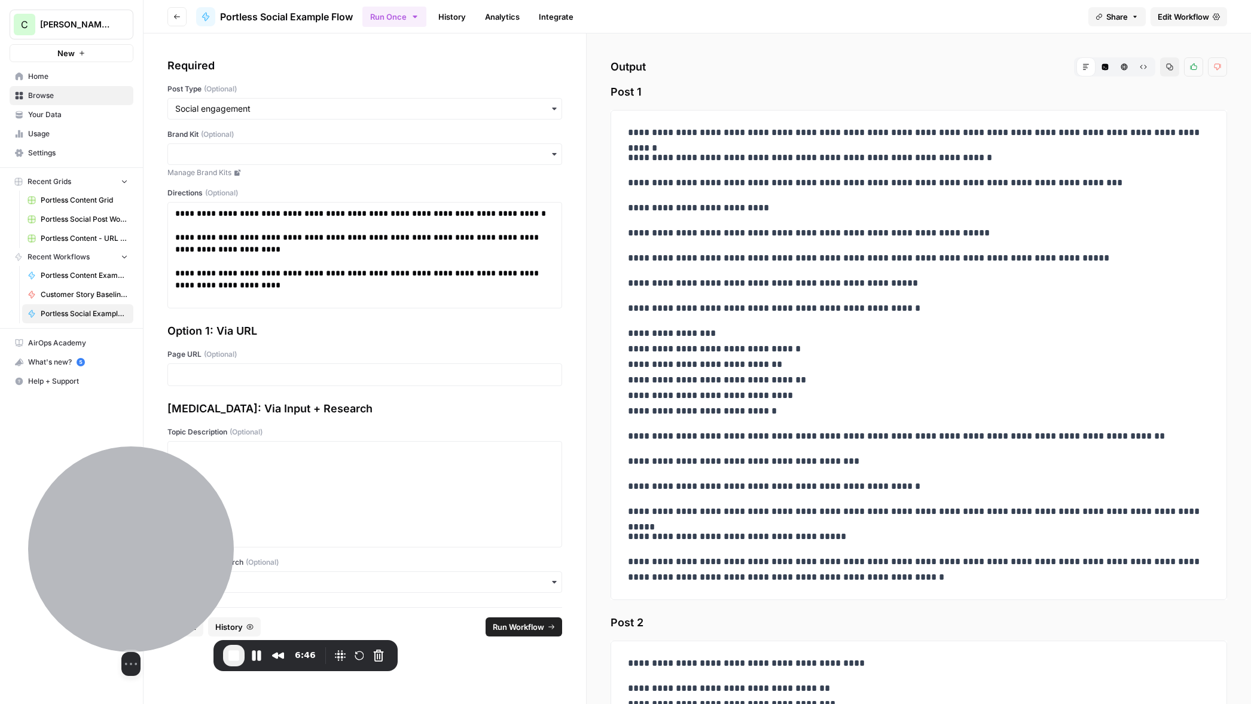
drag, startPoint x: 642, startPoint y: 490, endPoint x: 88, endPoint y: 595, distance: 563.7
click at [88, 595] on div at bounding box center [131, 550] width 206 height 206
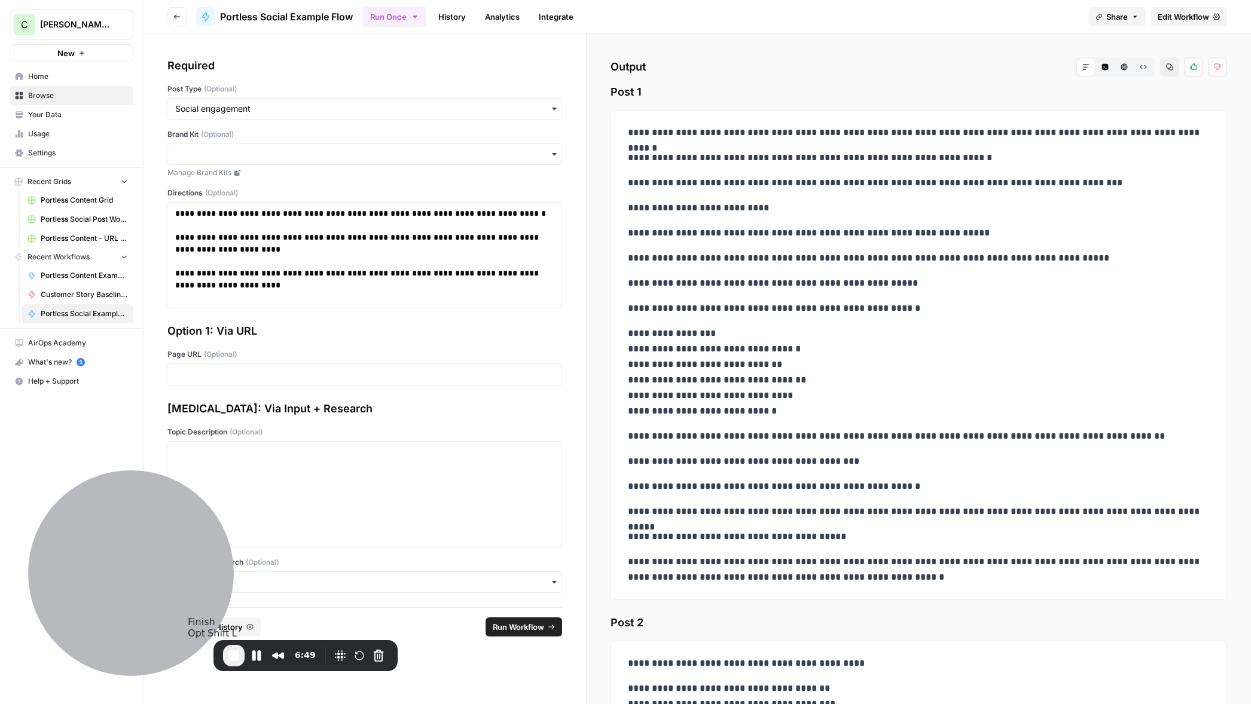
click at [233, 657] on span "End Recording" at bounding box center [234, 656] width 14 height 14
